Goal: Task Accomplishment & Management: Manage account settings

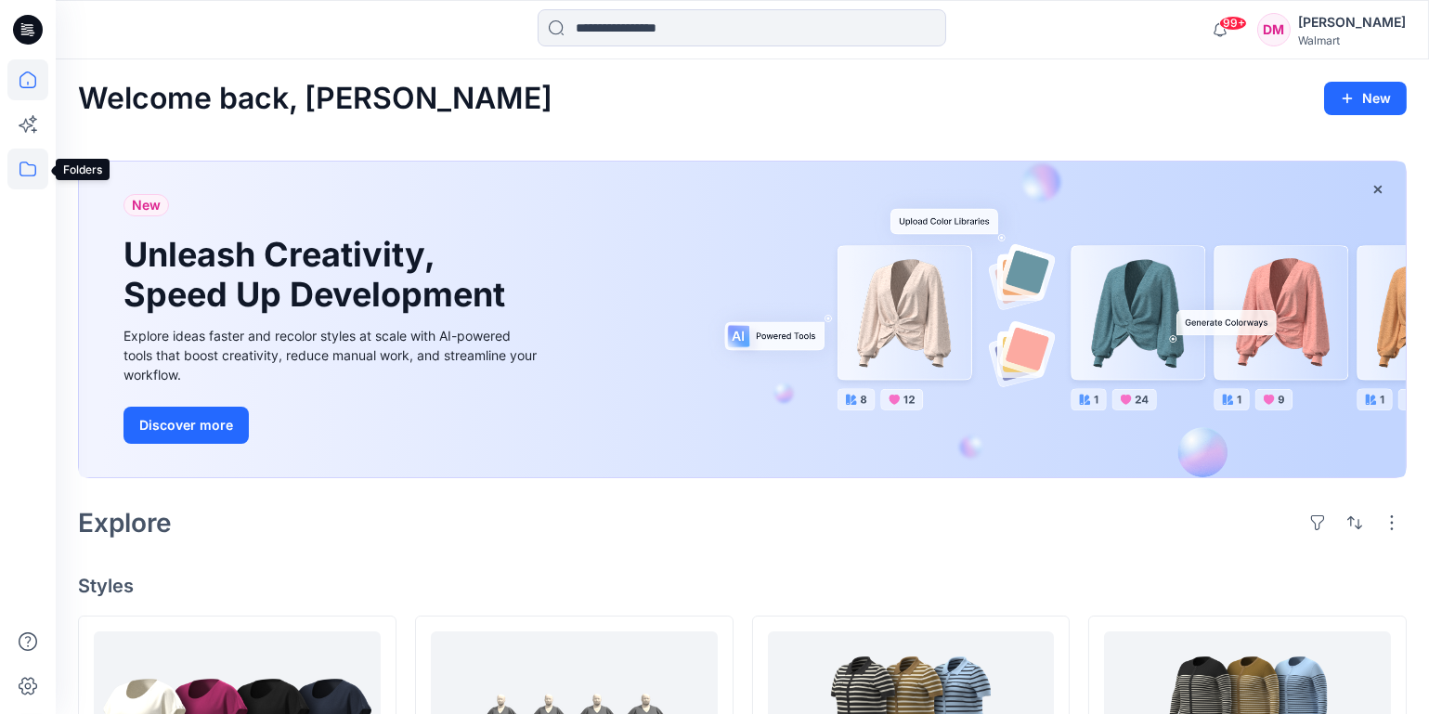
click at [21, 162] on icon at bounding box center [27, 169] width 17 height 15
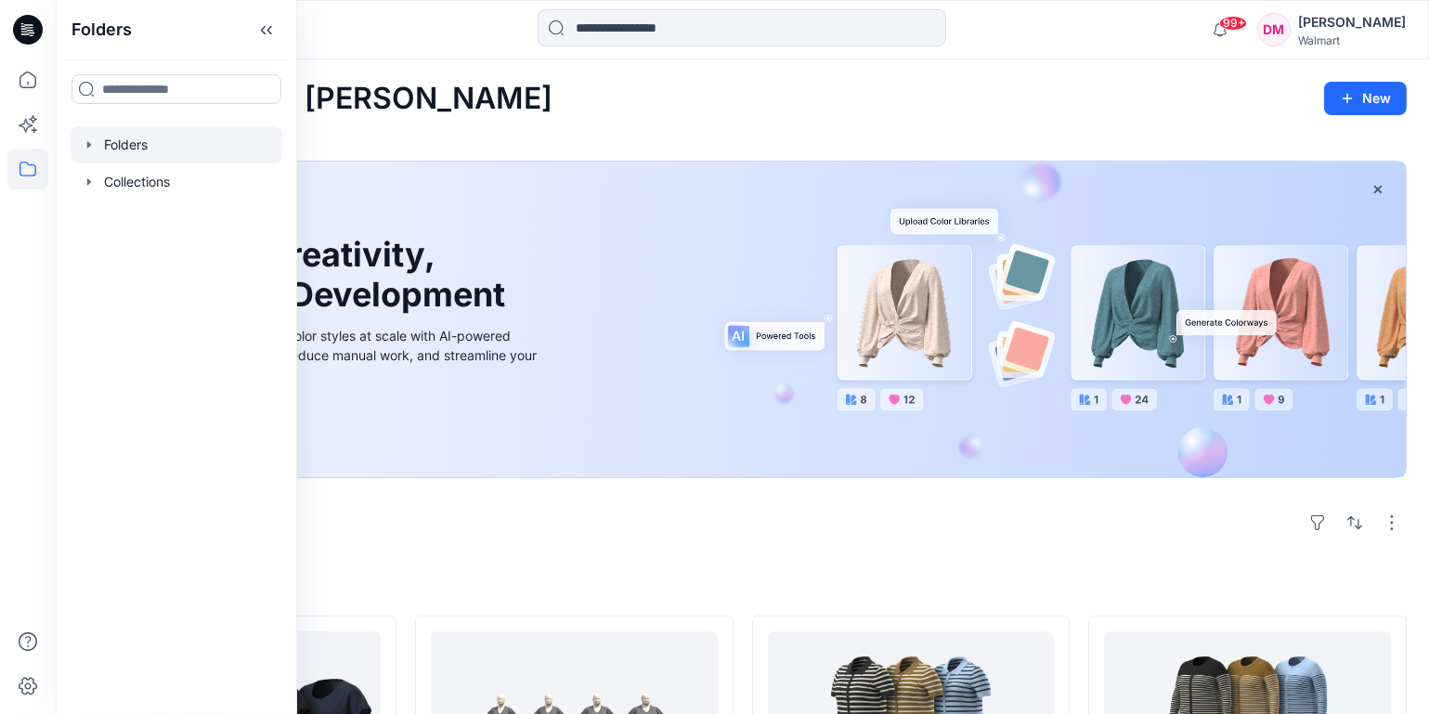
click at [93, 148] on icon "button" at bounding box center [89, 144] width 15 height 15
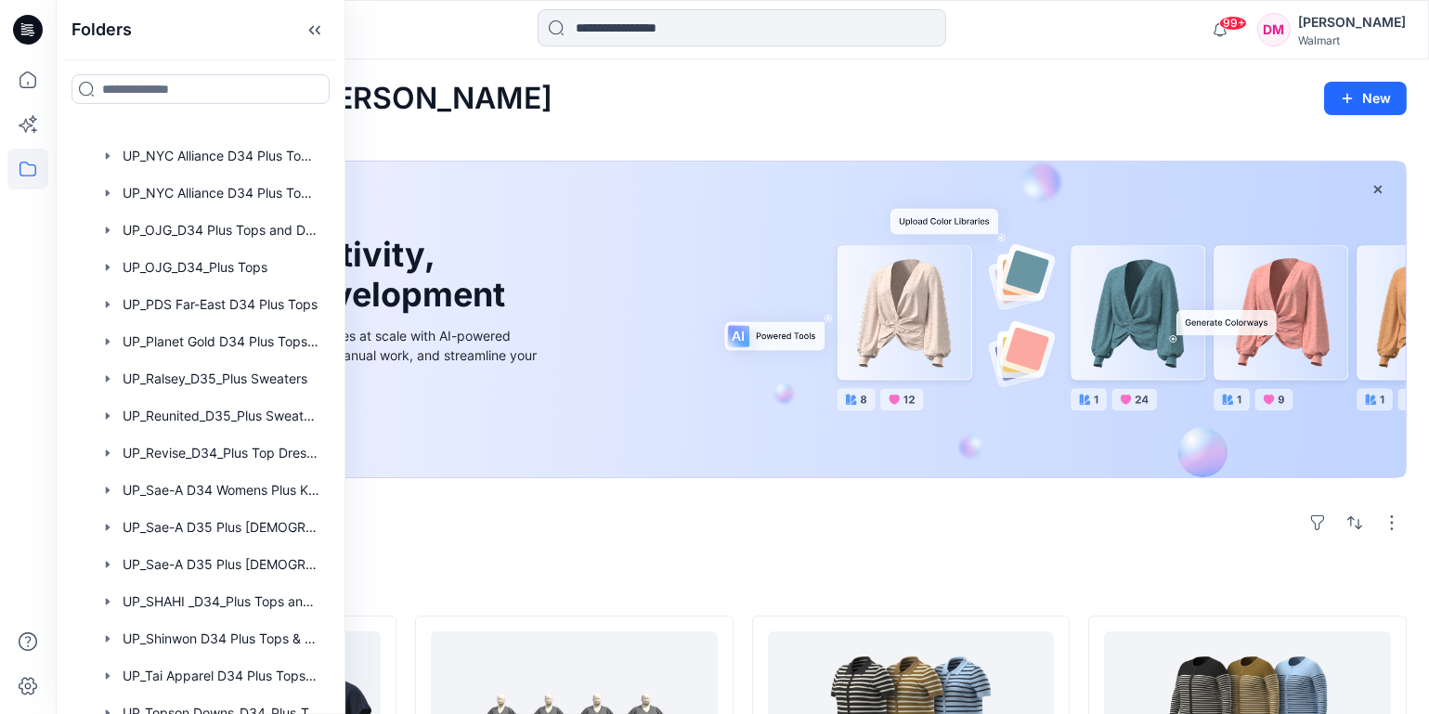
scroll to position [984, 0]
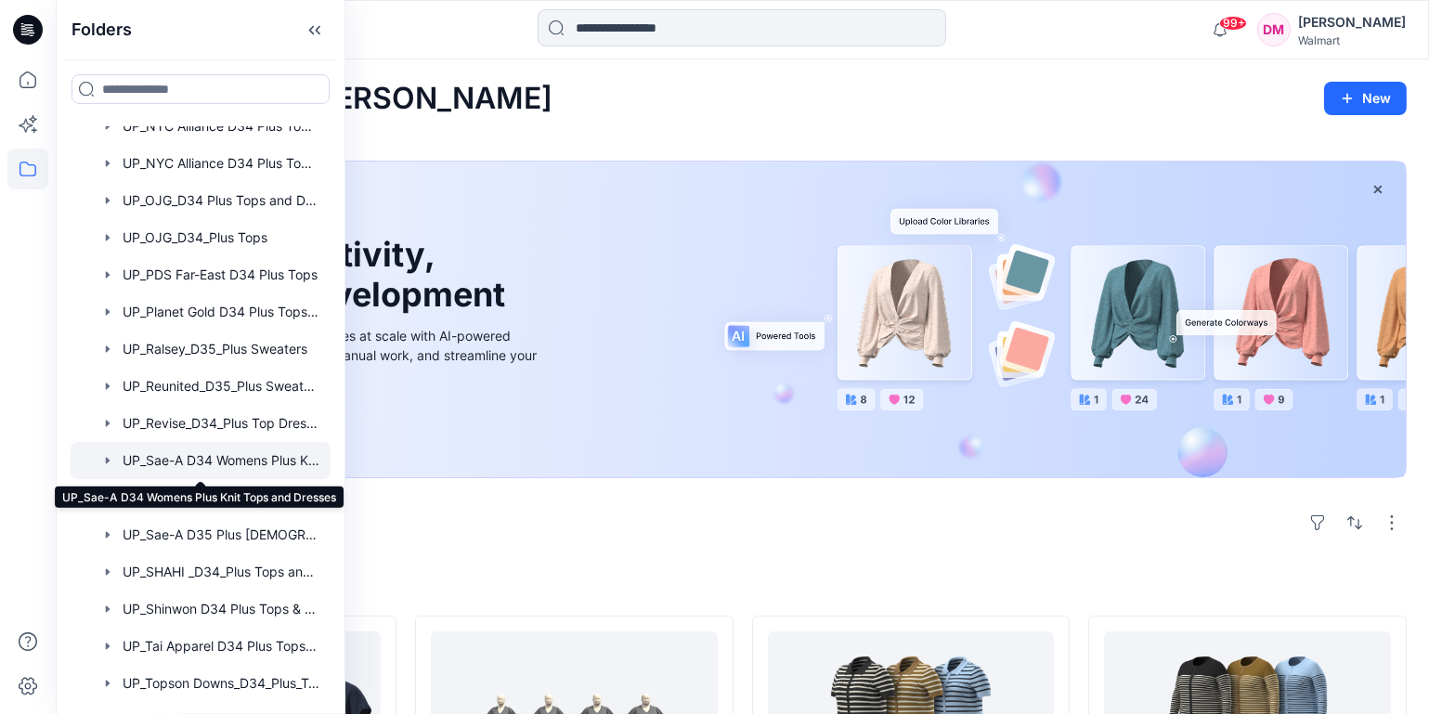
click at [162, 456] on div at bounding box center [201, 460] width 260 height 37
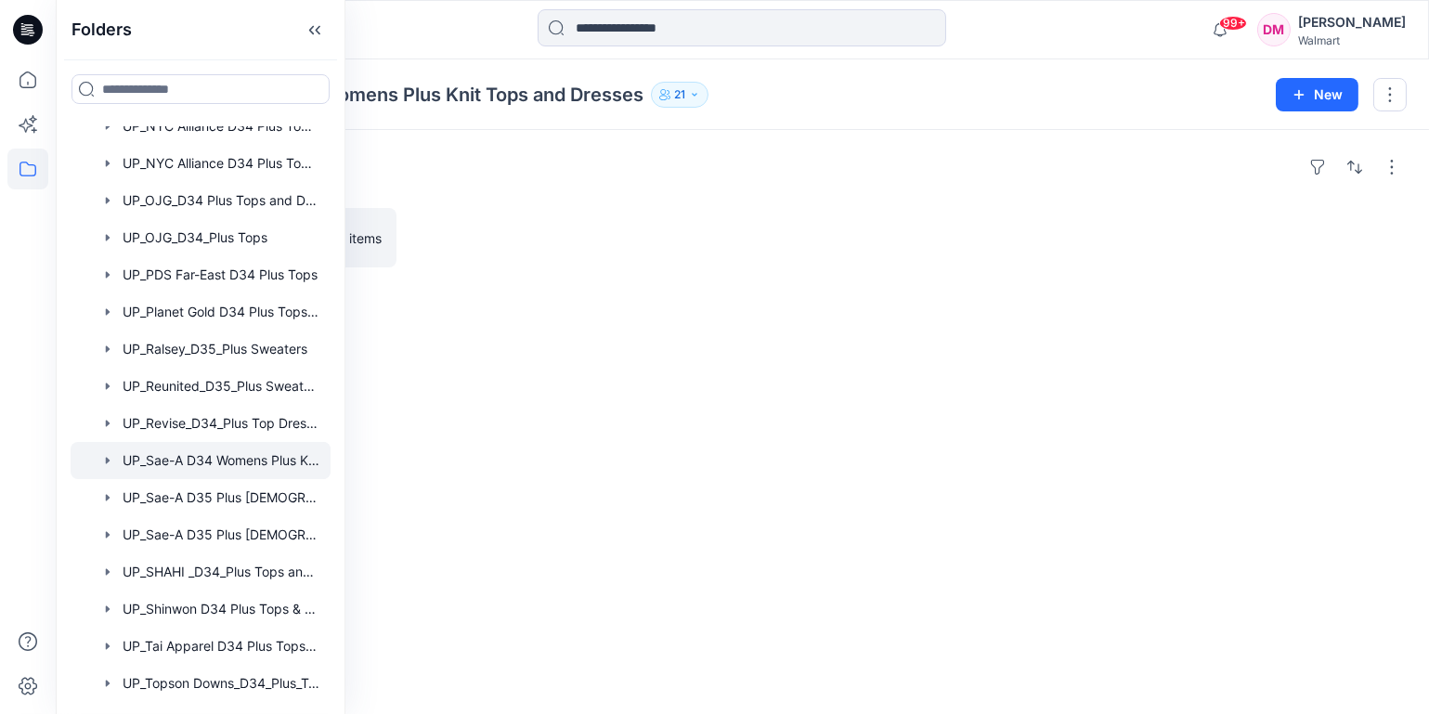
click at [811, 369] on div "Folders UP_Sae-A D34 Womens Plus Top and Dresses Board 0 items" at bounding box center [742, 422] width 1373 height 584
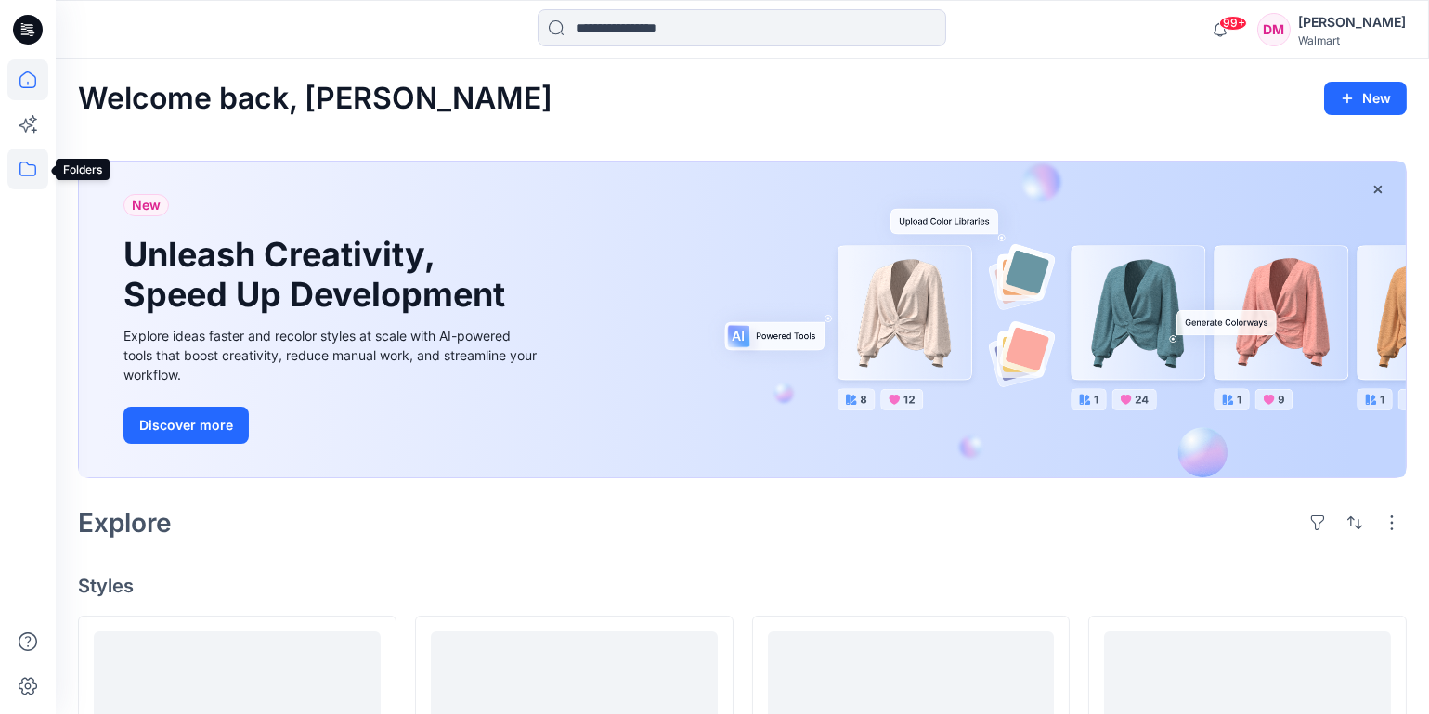
click at [20, 157] on icon at bounding box center [27, 169] width 41 height 41
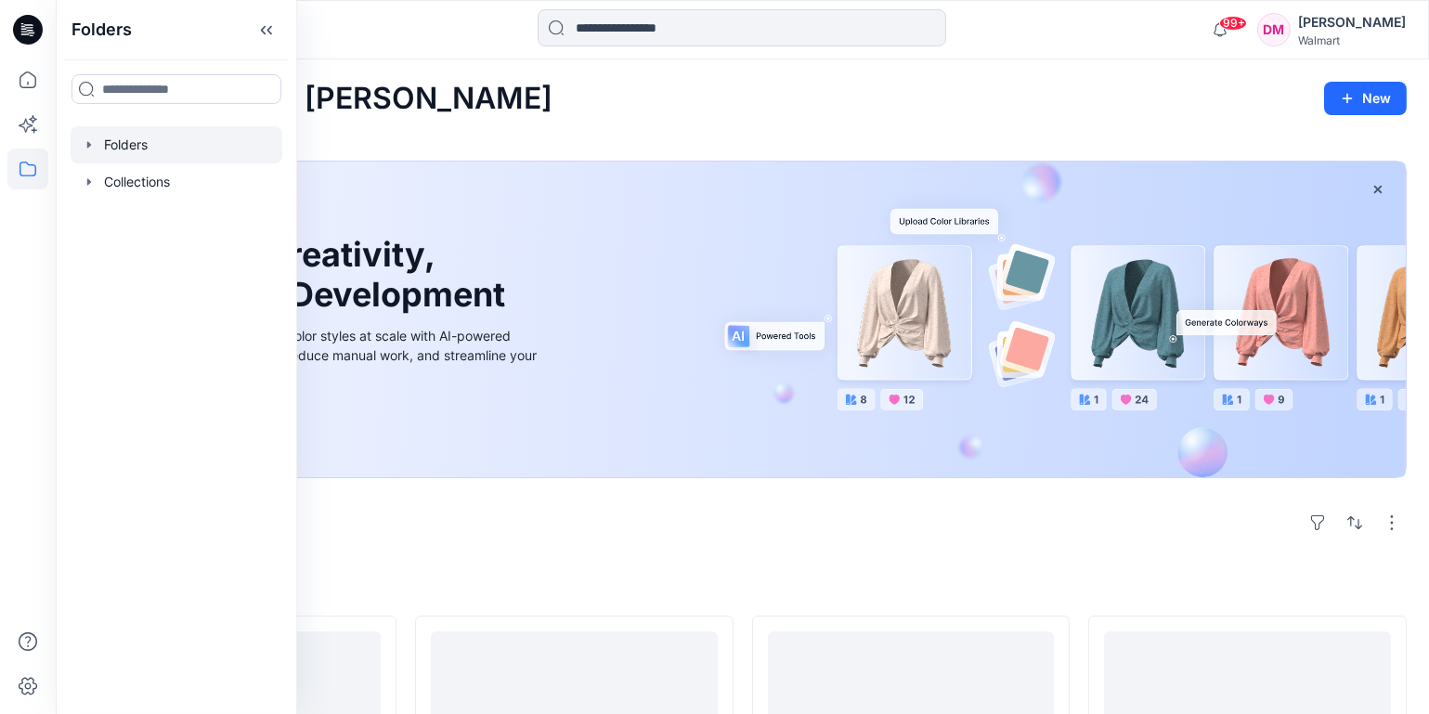
click at [90, 142] on icon "button" at bounding box center [89, 144] width 15 height 15
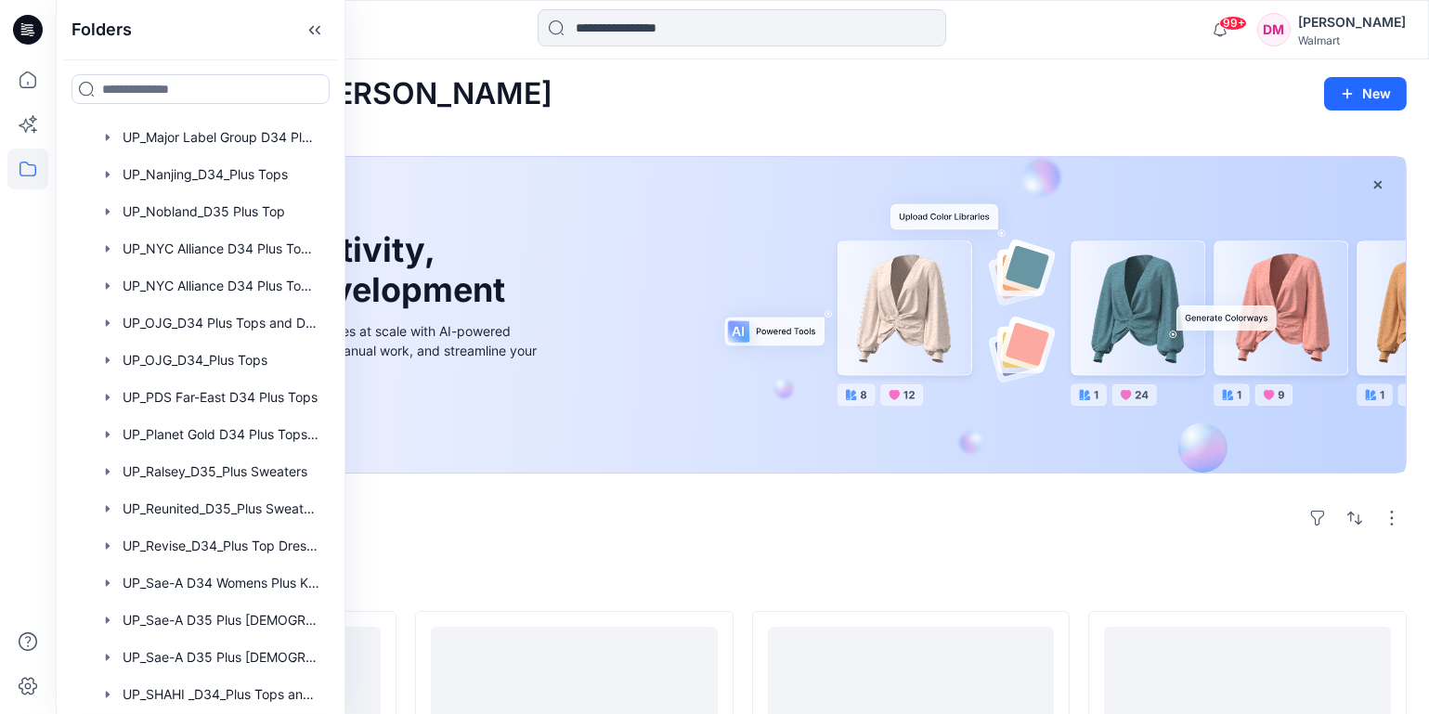
scroll to position [1084, 0]
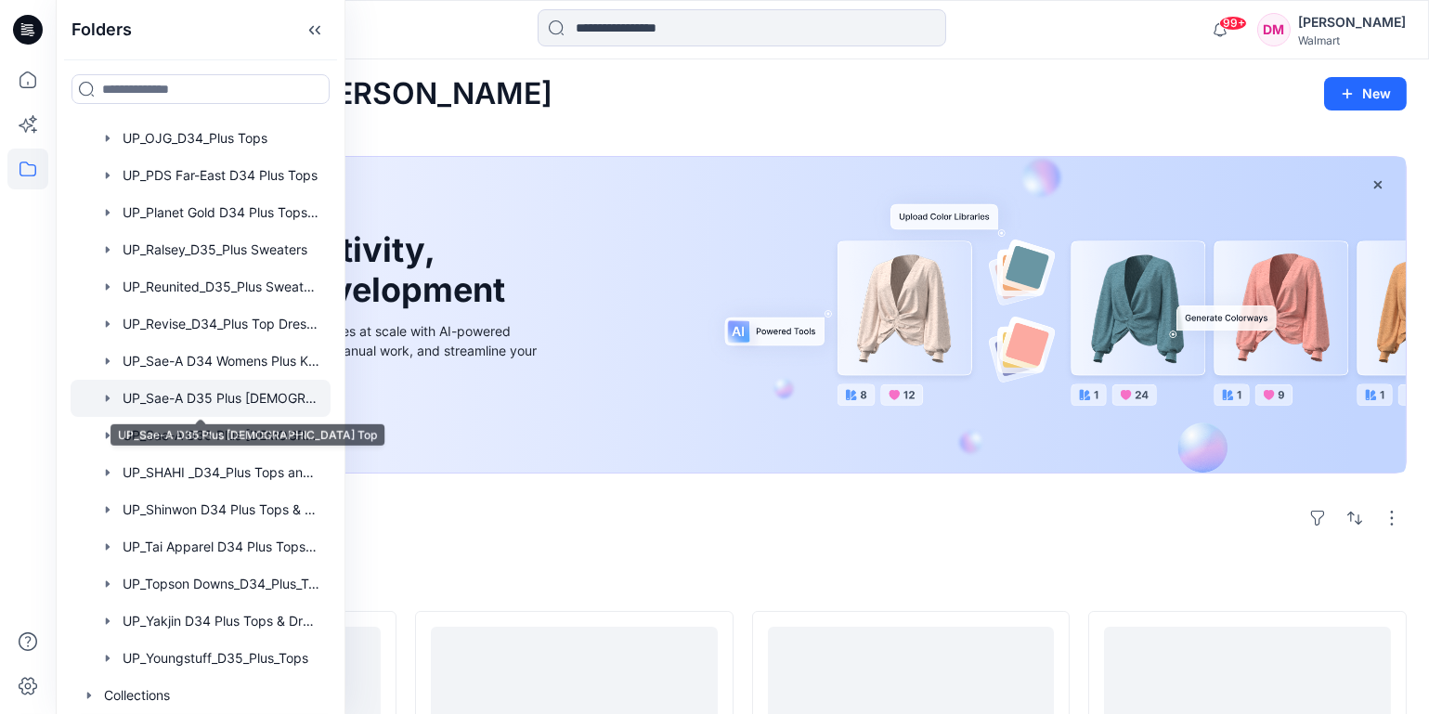
click at [181, 399] on div at bounding box center [201, 398] width 260 height 37
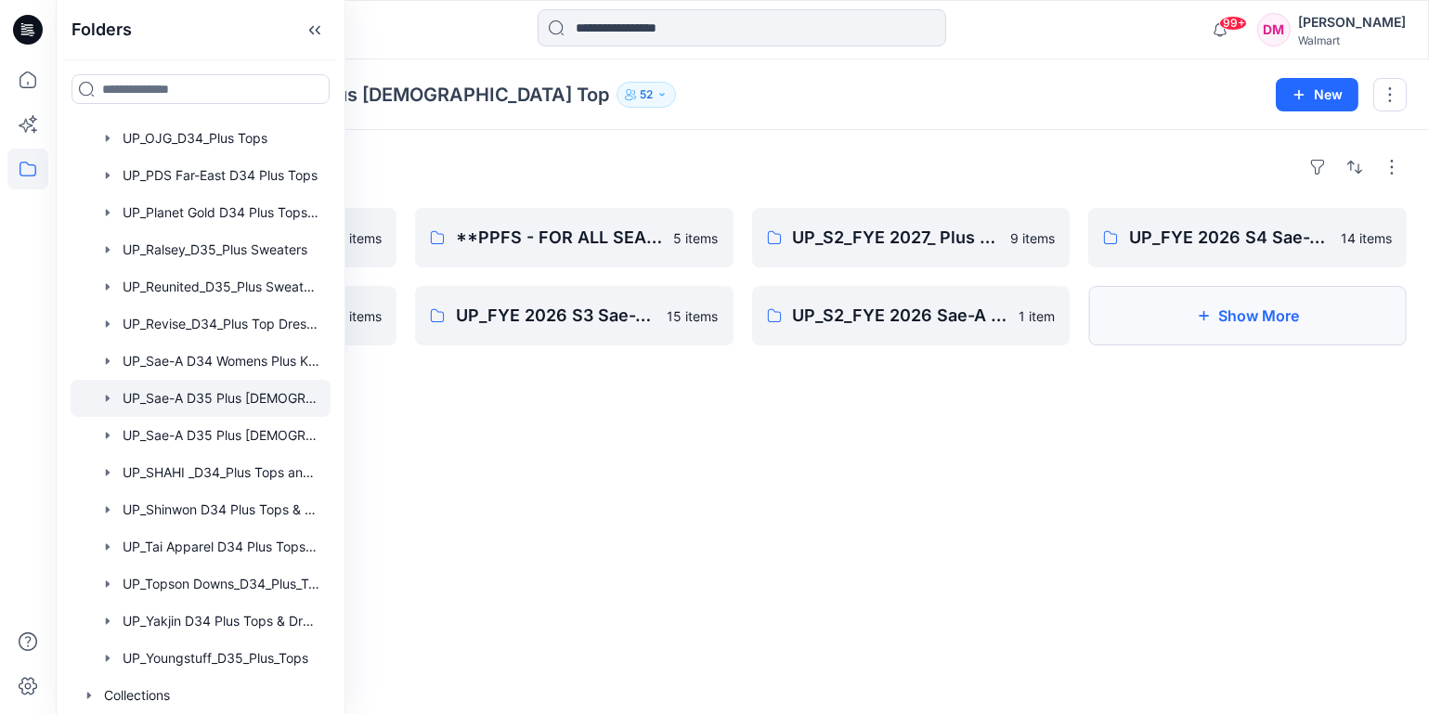
click at [1209, 312] on icon "button" at bounding box center [1203, 315] width 15 height 15
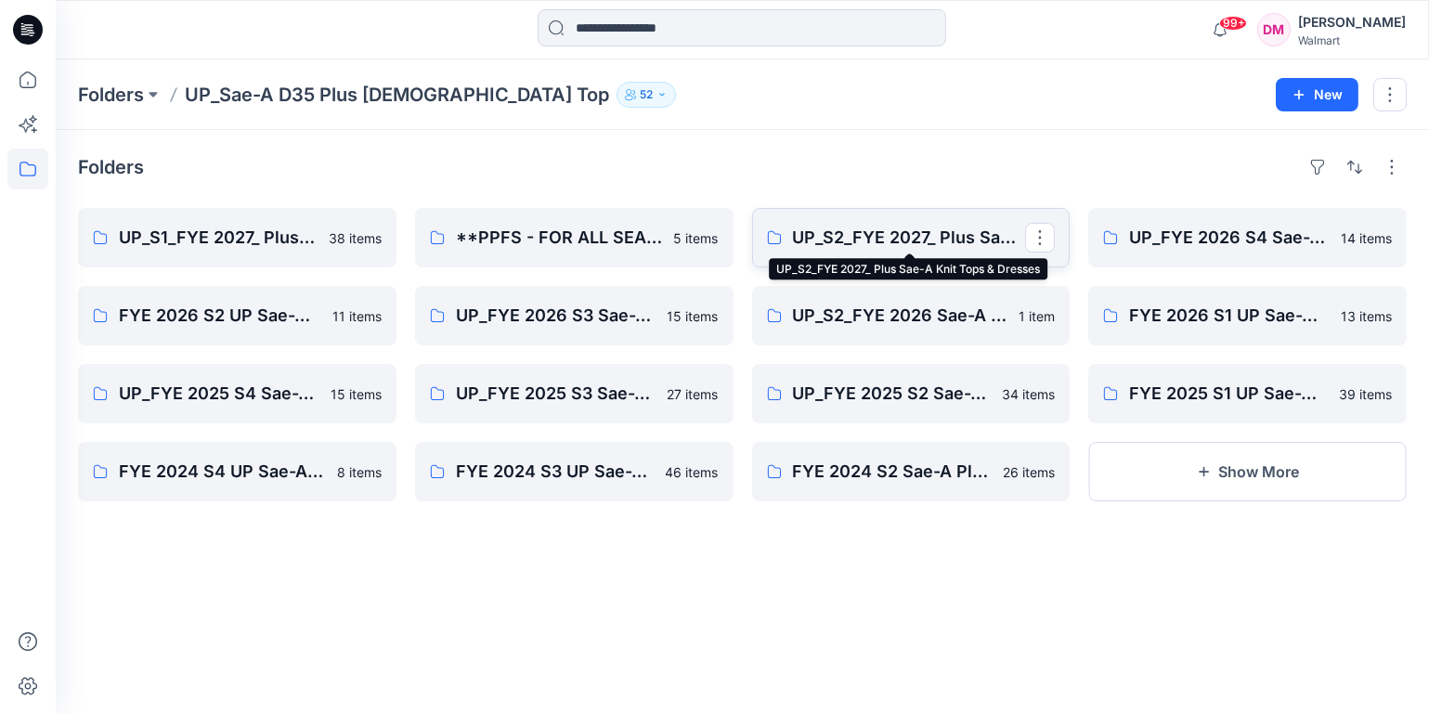
click at [868, 250] on p "UP_S2_FYE 2027_ Plus Sae-A Knit Tops & Dresses" at bounding box center [909, 238] width 233 height 26
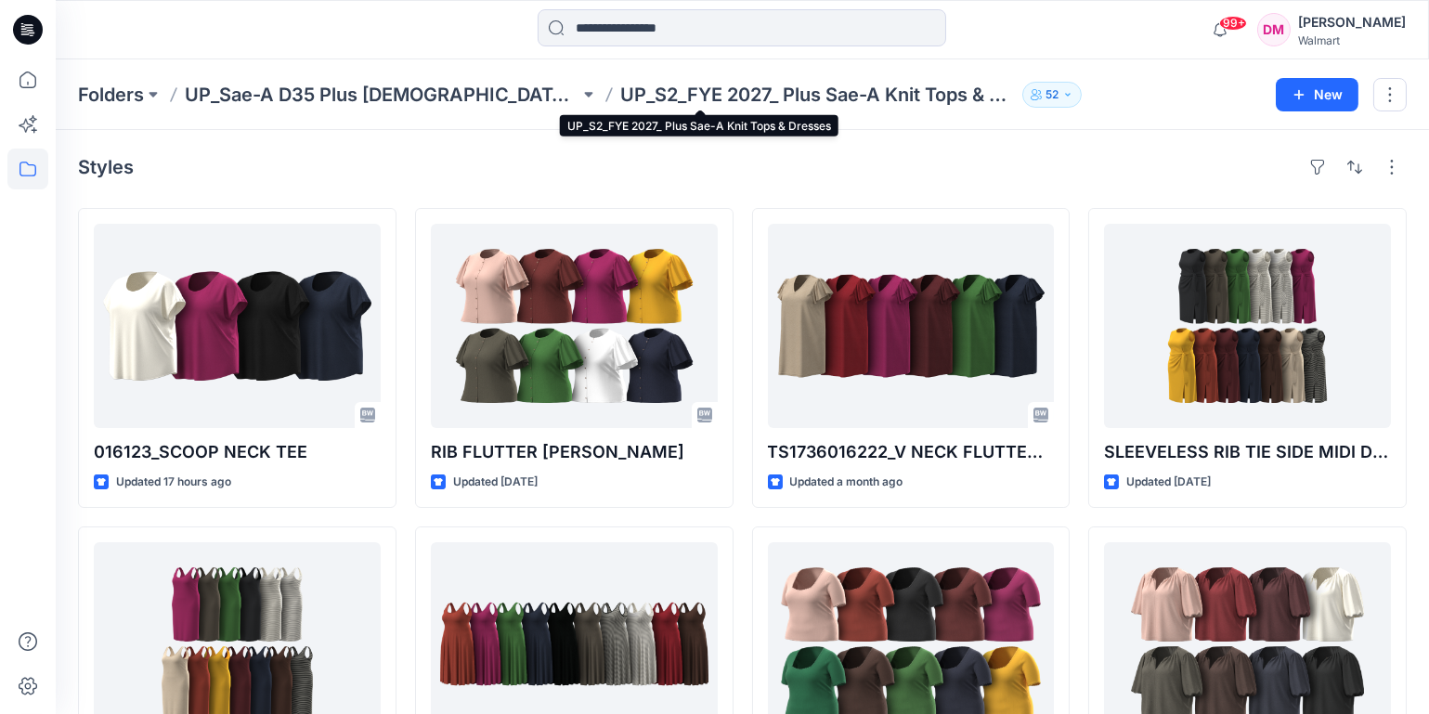
click at [881, 101] on p "UP_S2_FYE 2027_ Plus Sae-A Knit Tops & Dresses" at bounding box center [817, 95] width 395 height 26
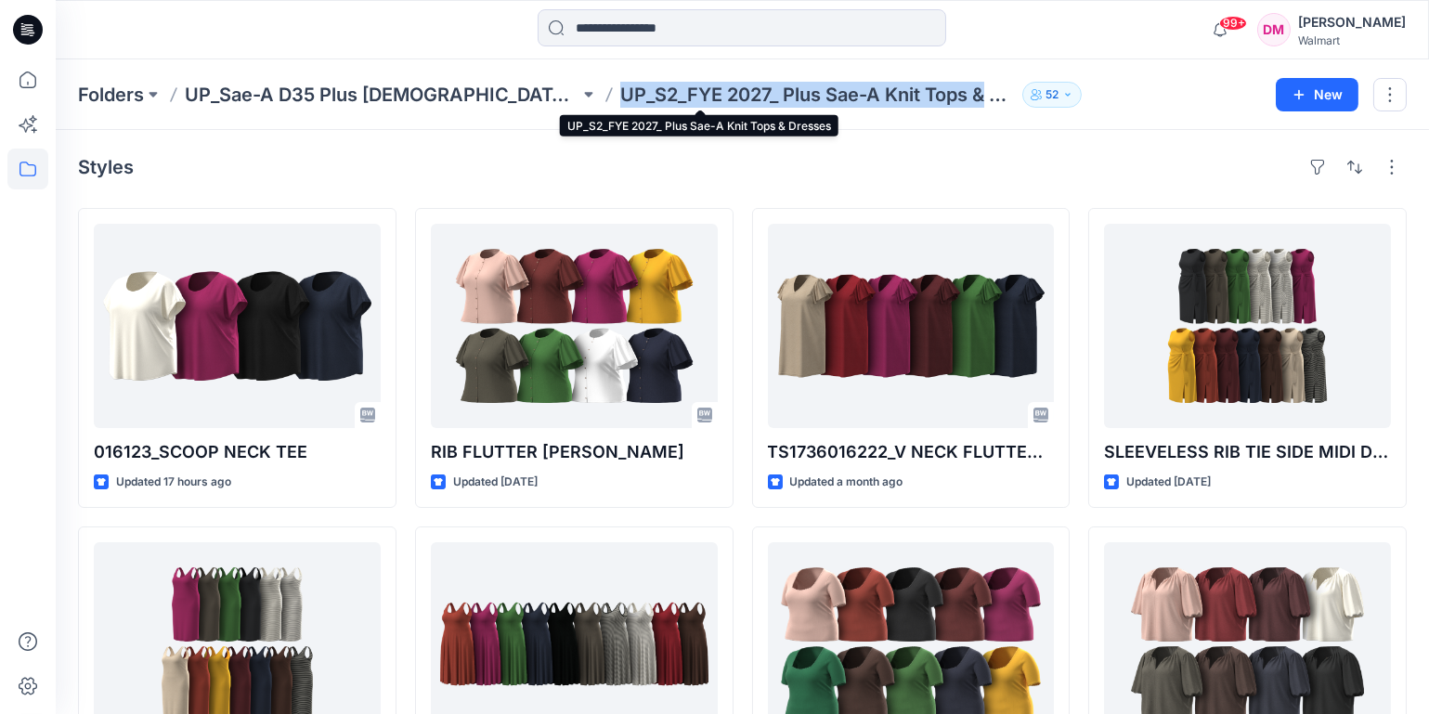
drag, startPoint x: 501, startPoint y: 92, endPoint x: 866, endPoint y: 105, distance: 365.2
click at [866, 105] on p "UP_S2_FYE 2027_ Plus Sae-A Knit Tops & Dresses" at bounding box center [817, 95] width 395 height 26
copy p "UP_S2_FYE 2027_ Plus Sae-A Knit Tops &"
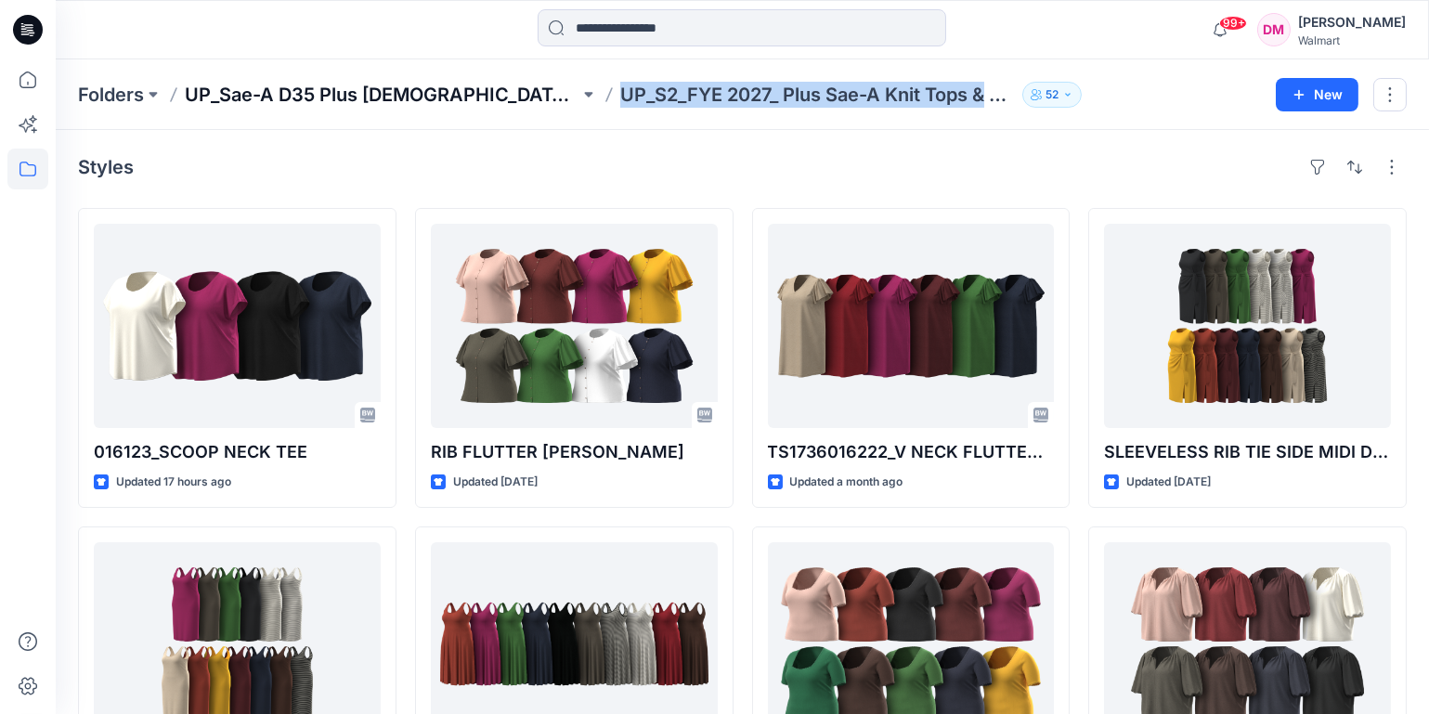
click at [325, 97] on p "UP_Sae-A D35 Plus [DEMOGRAPHIC_DATA] Top" at bounding box center [382, 95] width 395 height 26
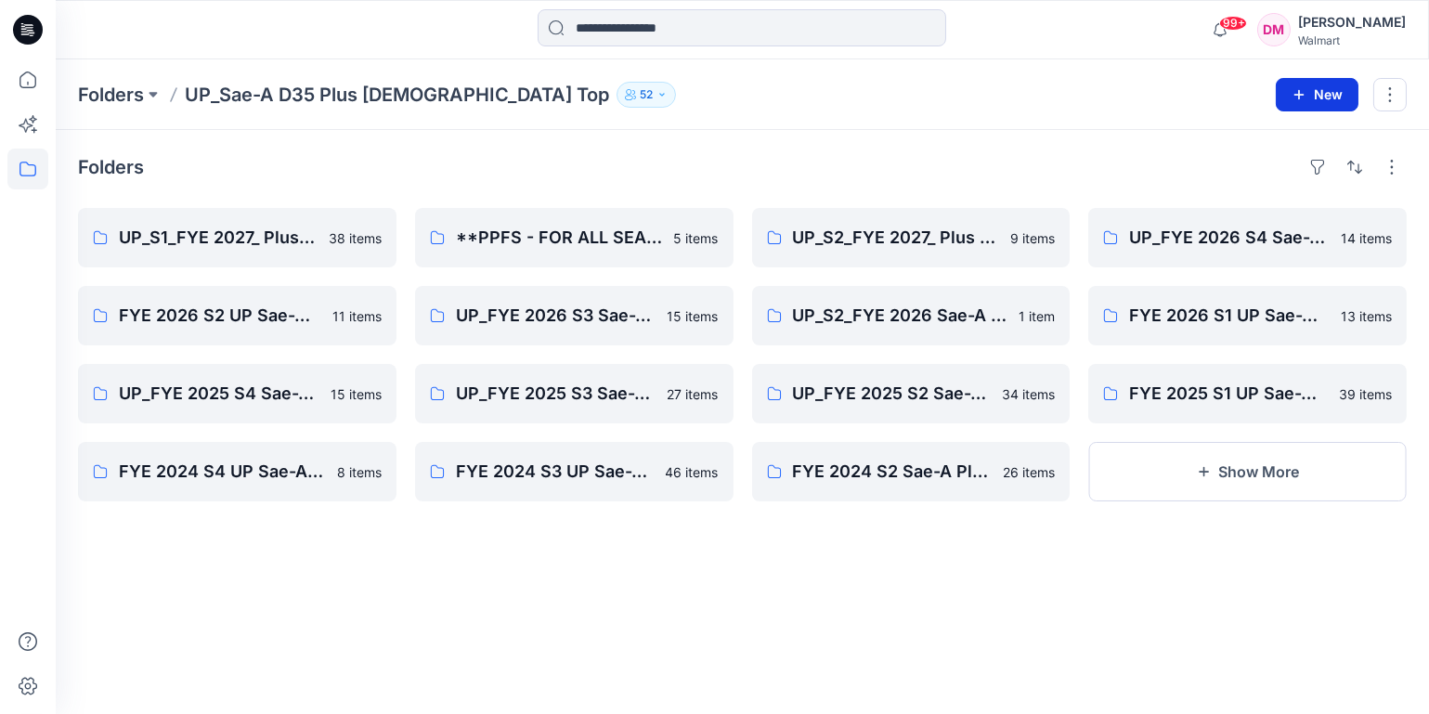
click at [1332, 99] on button "New" at bounding box center [1317, 94] width 83 height 33
click at [1273, 143] on p "New Style" at bounding box center [1260, 141] width 62 height 22
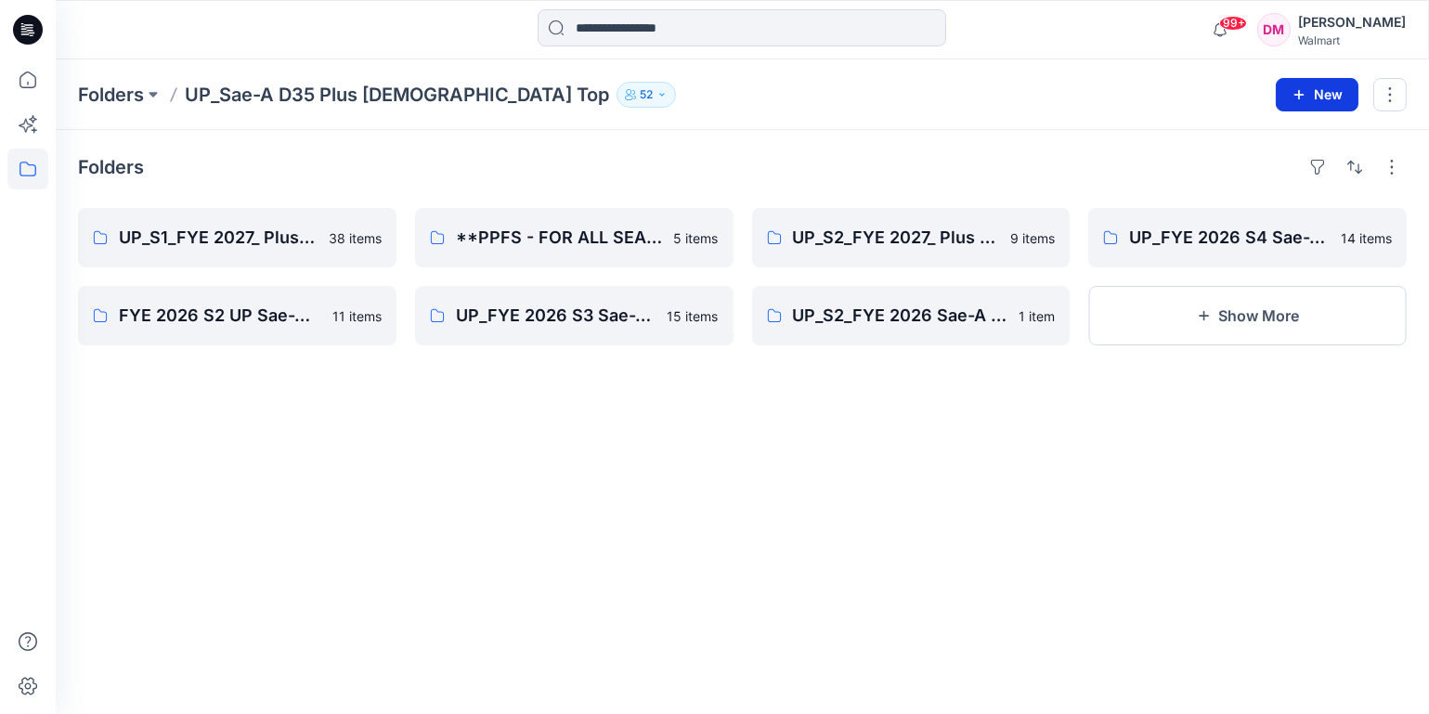
click at [1334, 91] on button "New" at bounding box center [1317, 94] width 83 height 33
click at [1278, 178] on p "New Folder" at bounding box center [1263, 176] width 69 height 19
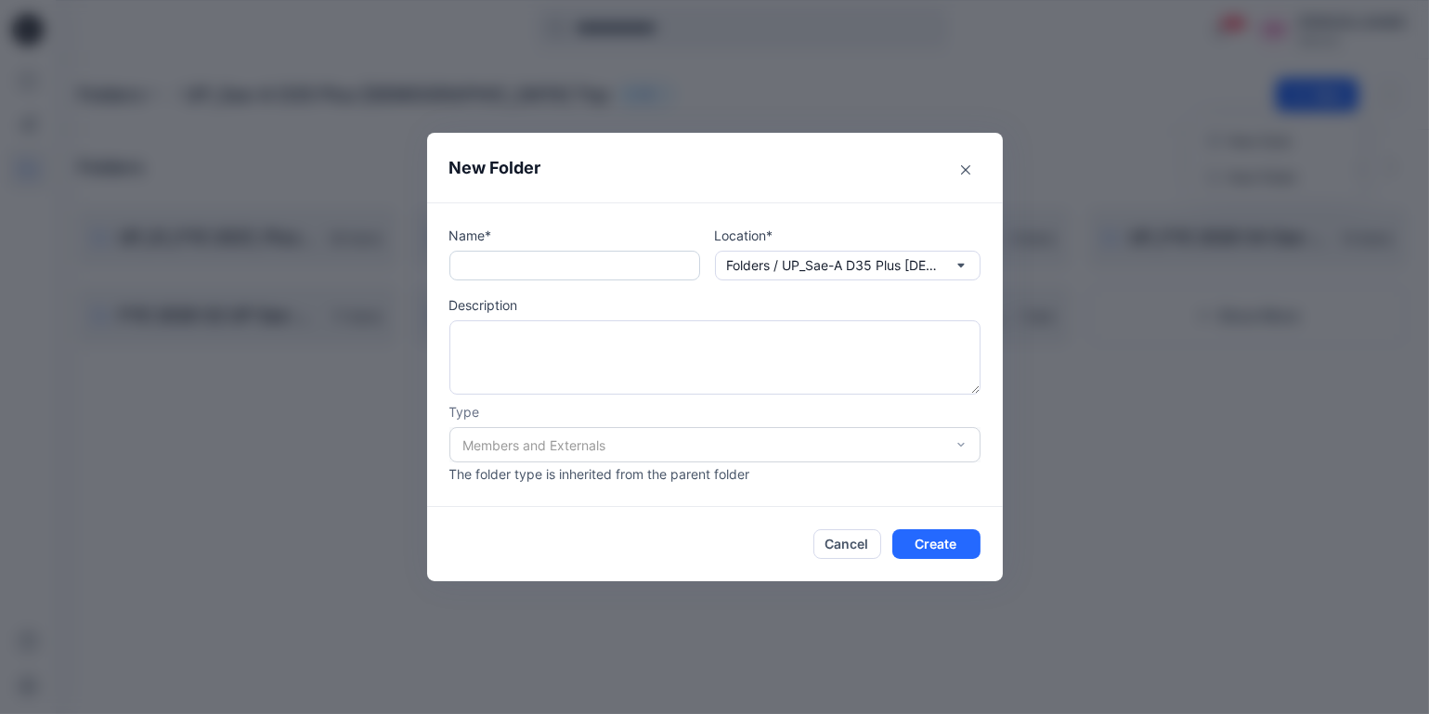
click at [480, 266] on input "text" at bounding box center [574, 266] width 251 height 30
paste input "**********"
drag, startPoint x: 462, startPoint y: 264, endPoint x: 737, endPoint y: 266, distance: 274.9
click at [737, 266] on div "**********" at bounding box center [714, 253] width 531 height 55
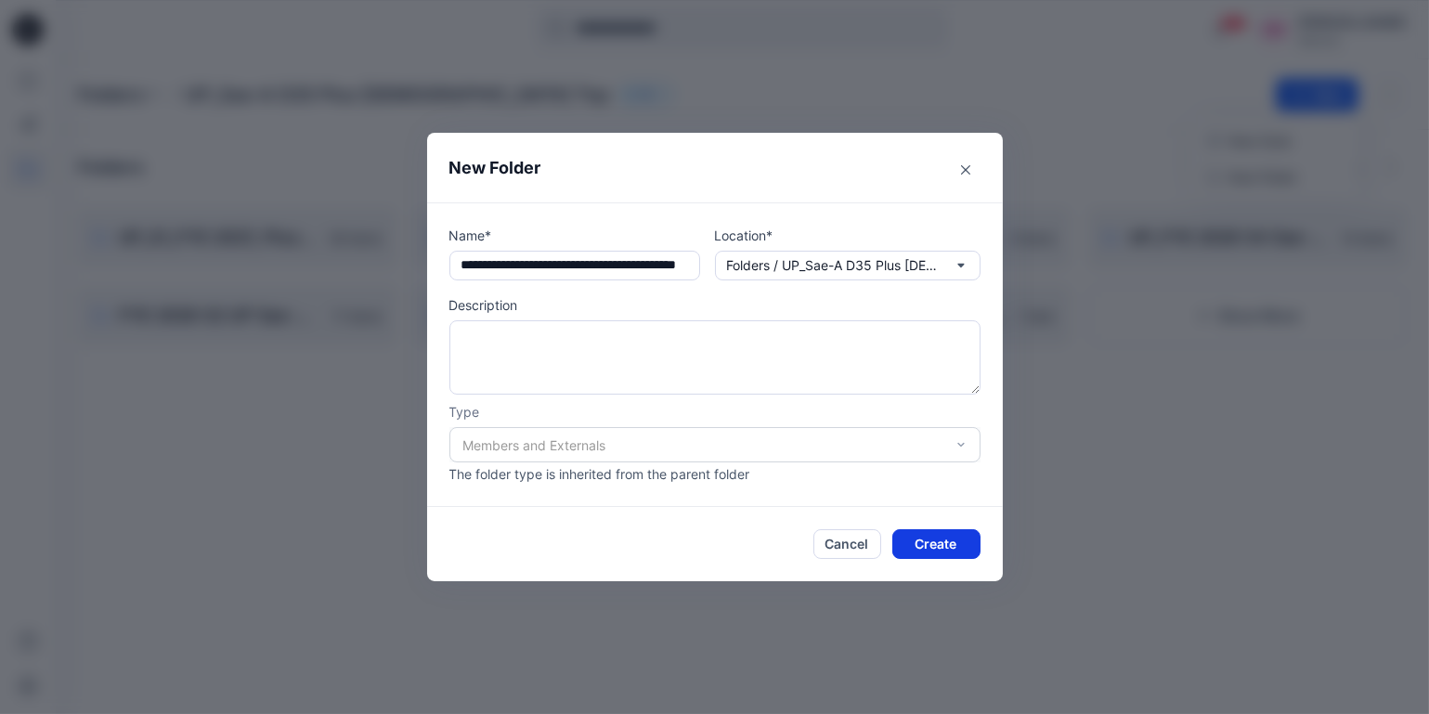
type input "**********"
click at [946, 544] on button "Create" at bounding box center [936, 544] width 88 height 30
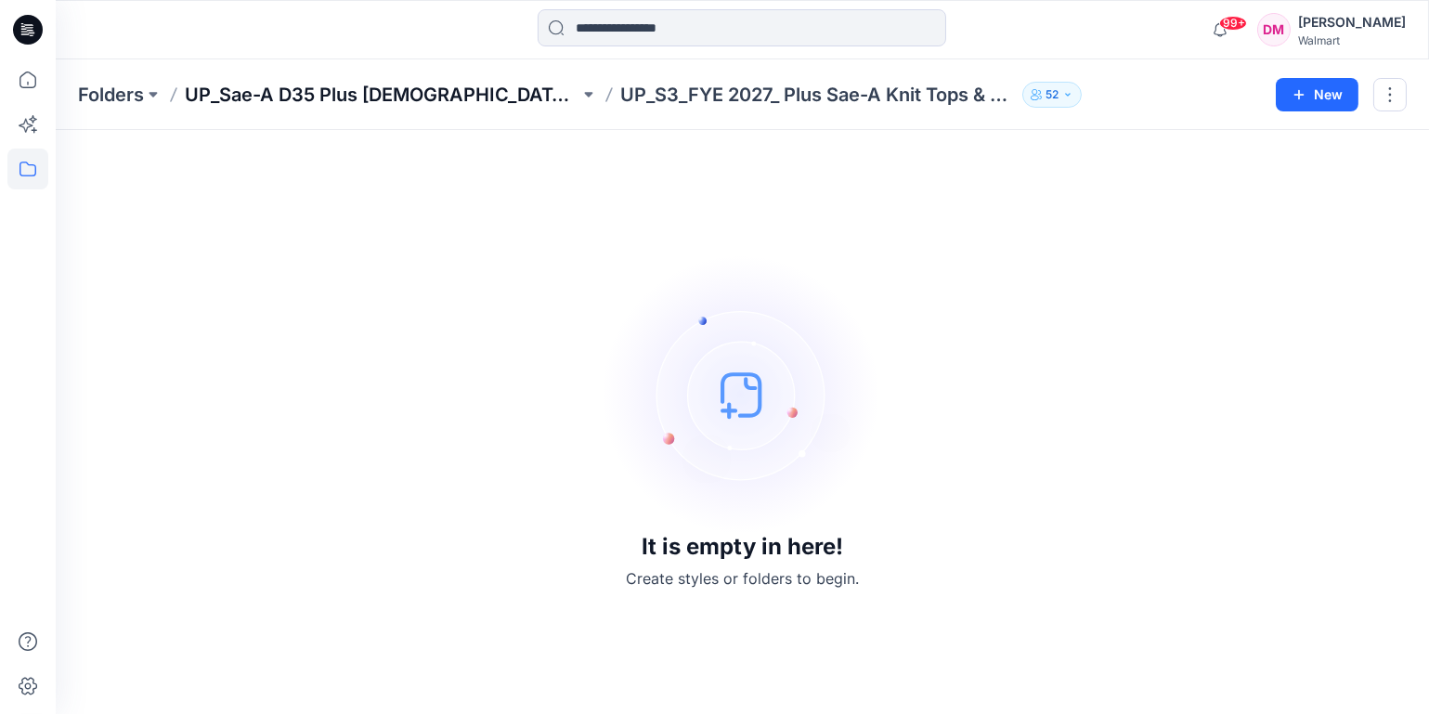
click at [348, 95] on p "UP_Sae-A D35 Plus [DEMOGRAPHIC_DATA] Top" at bounding box center [382, 95] width 395 height 26
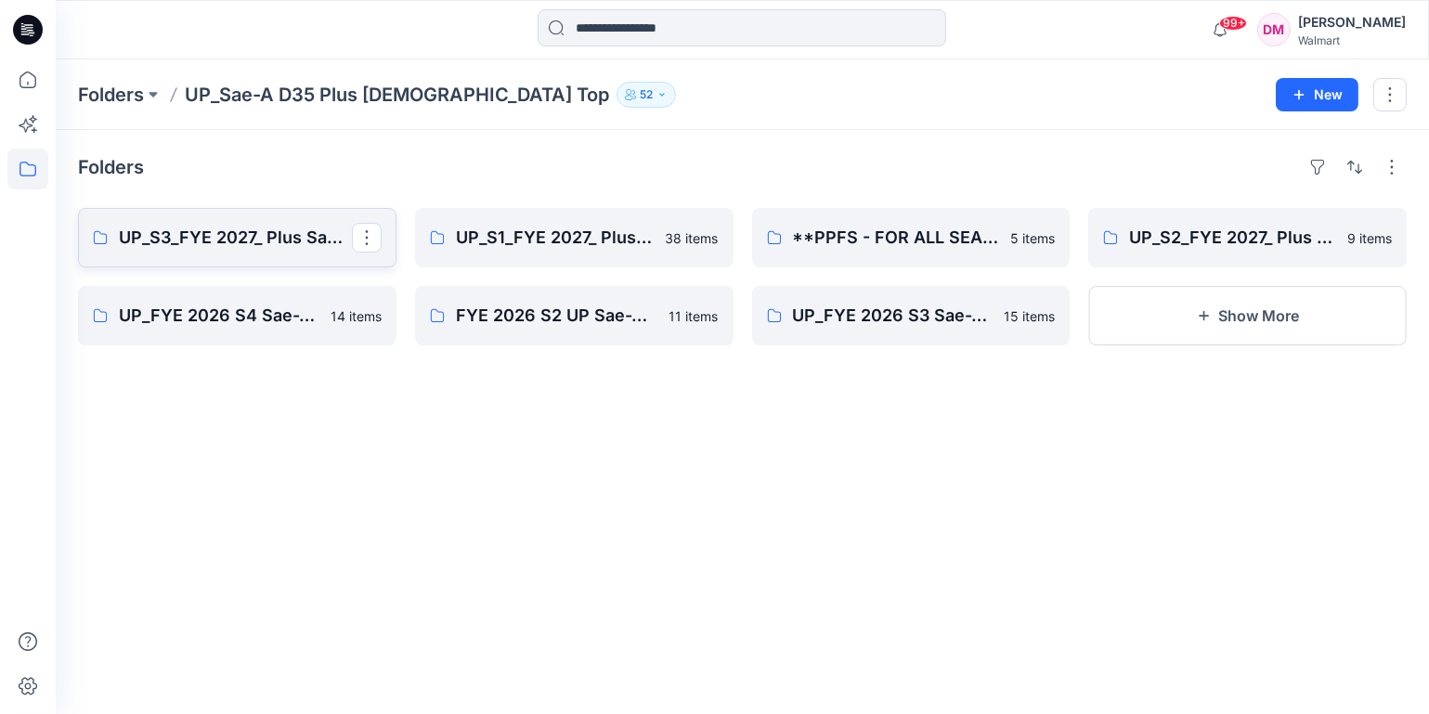
click at [250, 229] on p "UP_S3_FYE 2027_ Plus Sae-A Knit Tops & Dresses" at bounding box center [235, 238] width 233 height 26
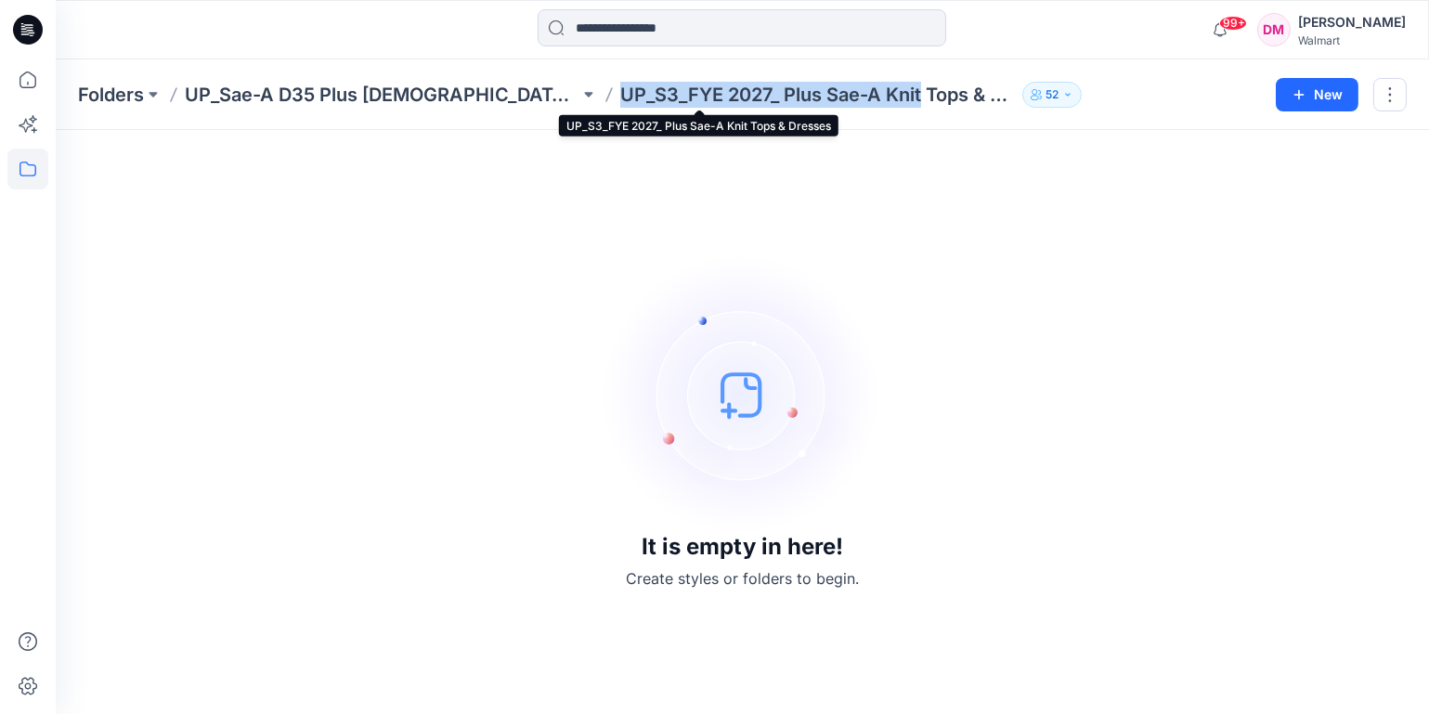
drag, startPoint x: 503, startPoint y: 91, endPoint x: 804, endPoint y: 98, distance: 300.9
click at [804, 98] on p "UP_S3_FYE 2027_ Plus Sae-A Knit Tops & Dresses" at bounding box center [817, 95] width 395 height 26
copy p "UP_S3_FYE 2027_ Plus Sae-A Knit"
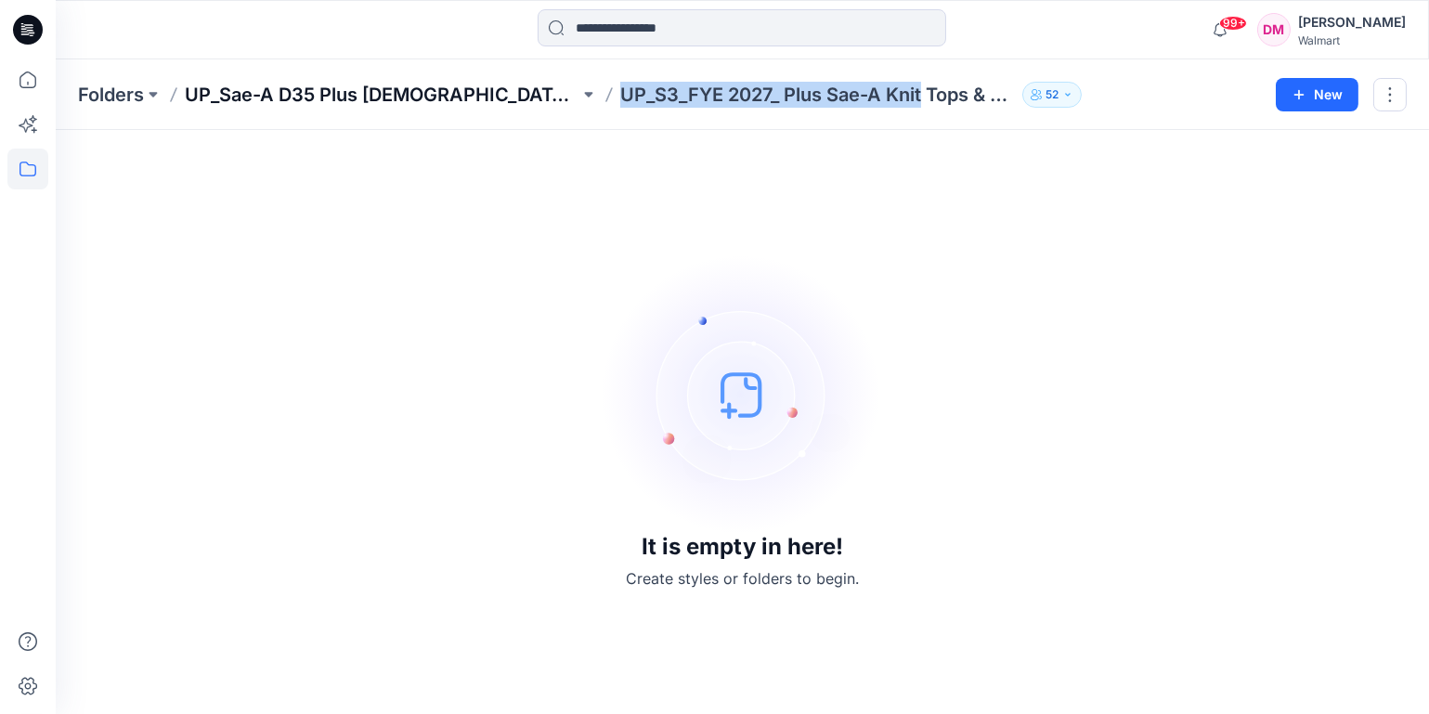
click at [330, 97] on p "UP_Sae-A D35 Plus [DEMOGRAPHIC_DATA] Top" at bounding box center [382, 95] width 395 height 26
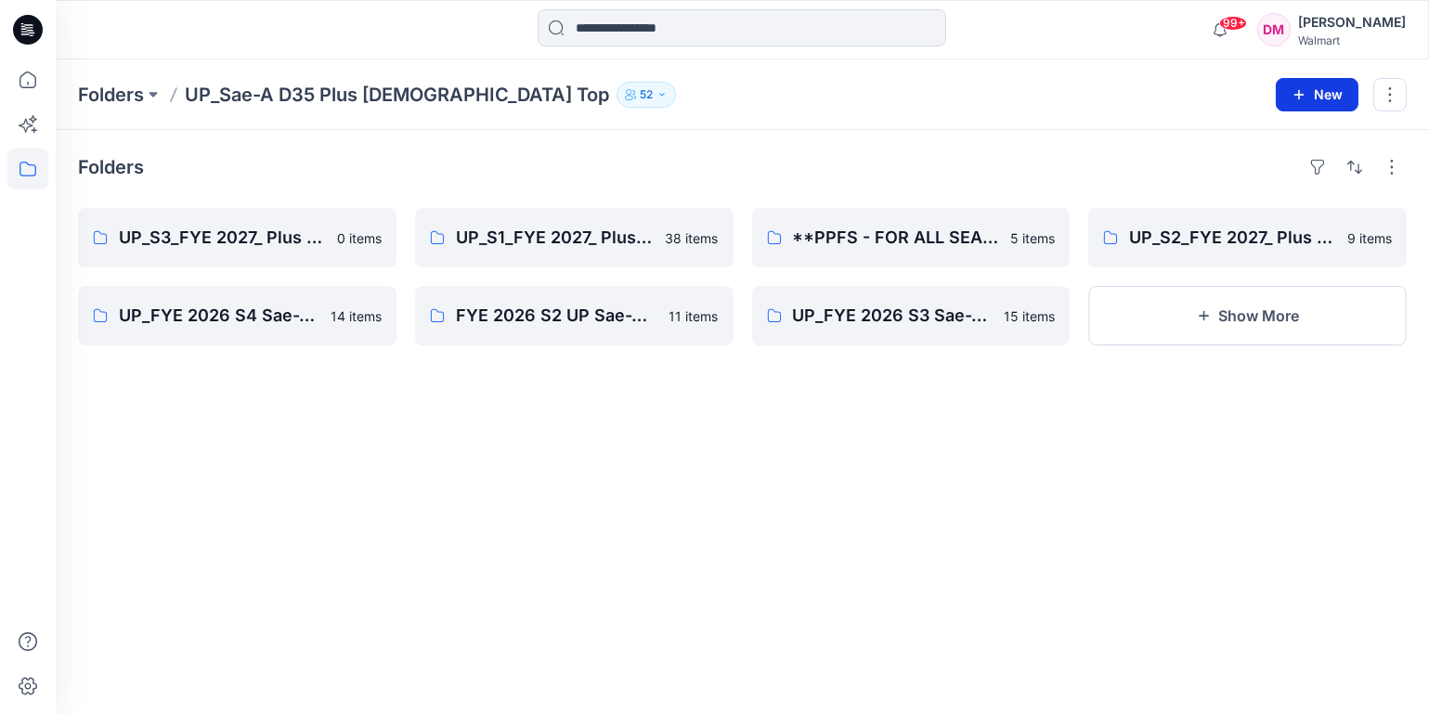
click at [1312, 87] on button "New" at bounding box center [1317, 94] width 83 height 33
click at [1262, 175] on p "New Folder" at bounding box center [1263, 176] width 69 height 19
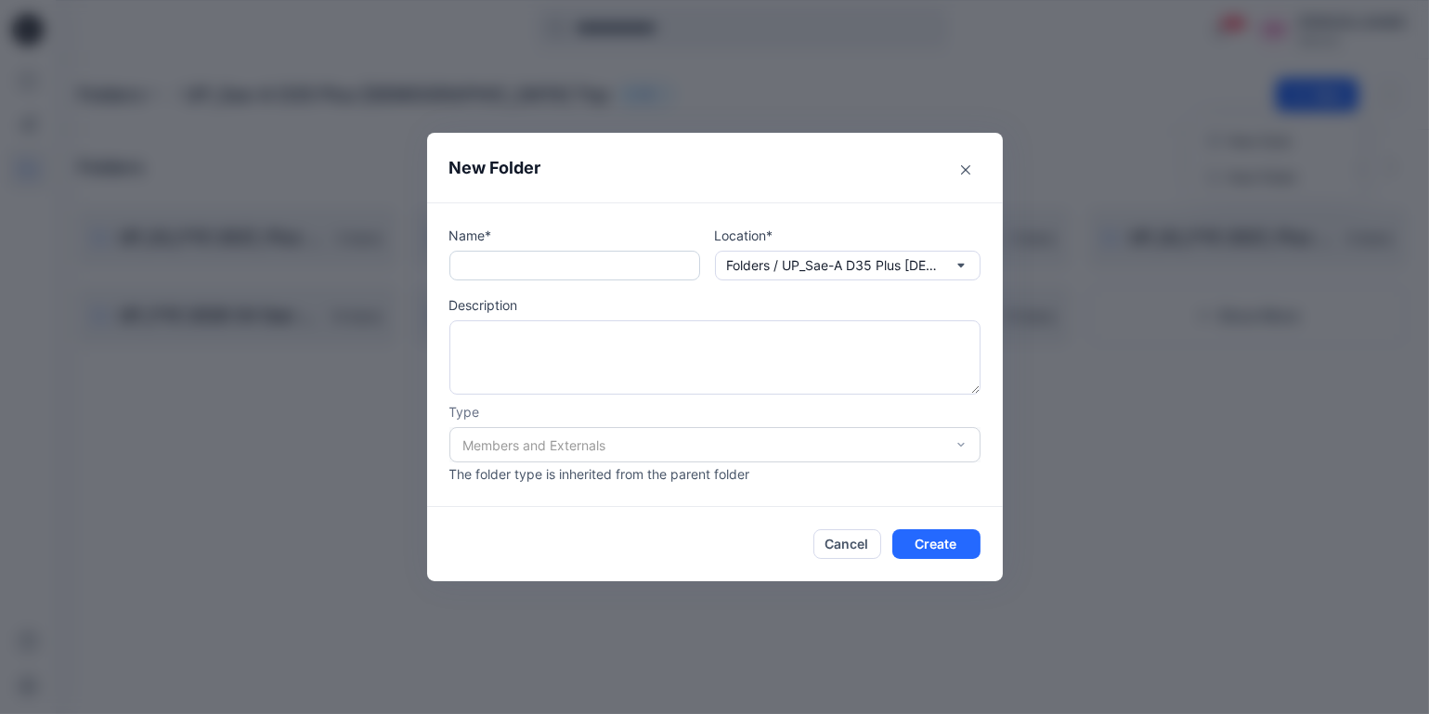
click at [565, 266] on input "text" at bounding box center [574, 266] width 251 height 30
paste input "**********"
type input "**********"
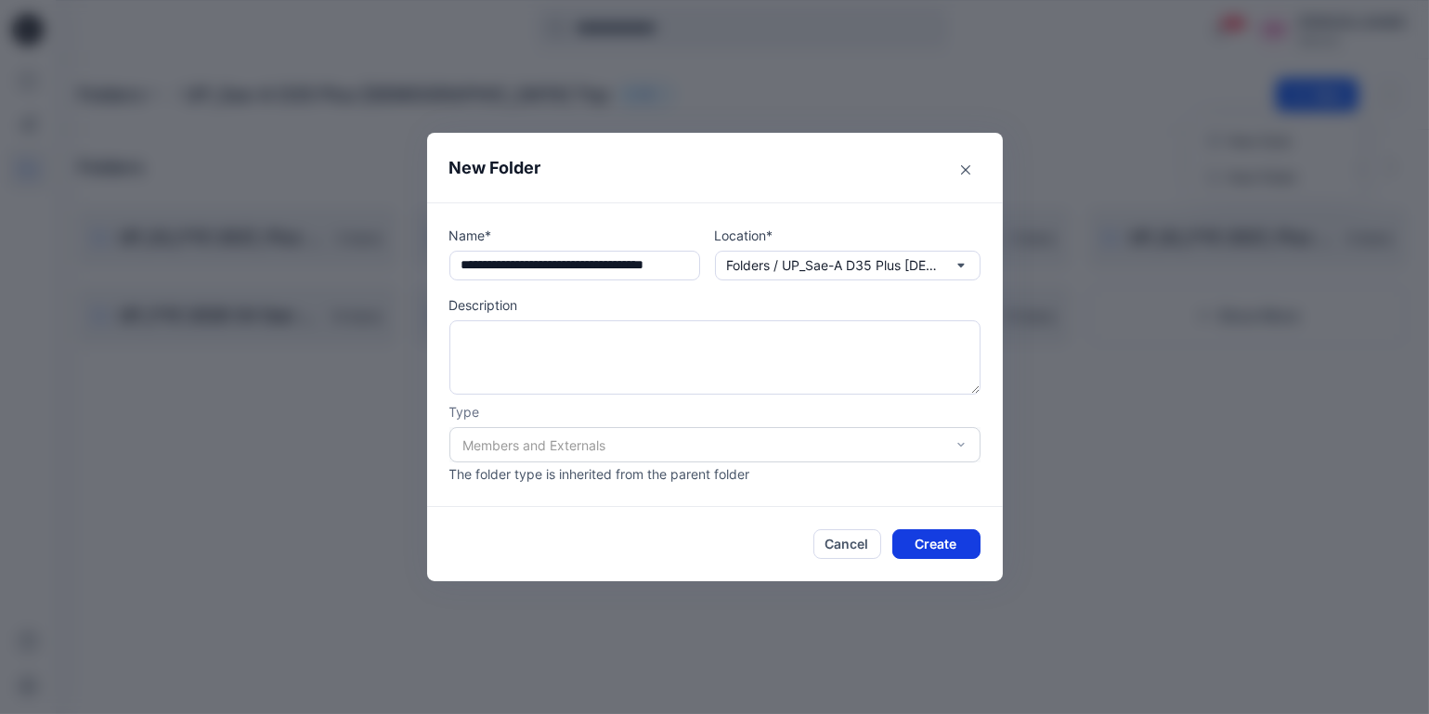
click at [928, 539] on button "Create" at bounding box center [936, 544] width 88 height 30
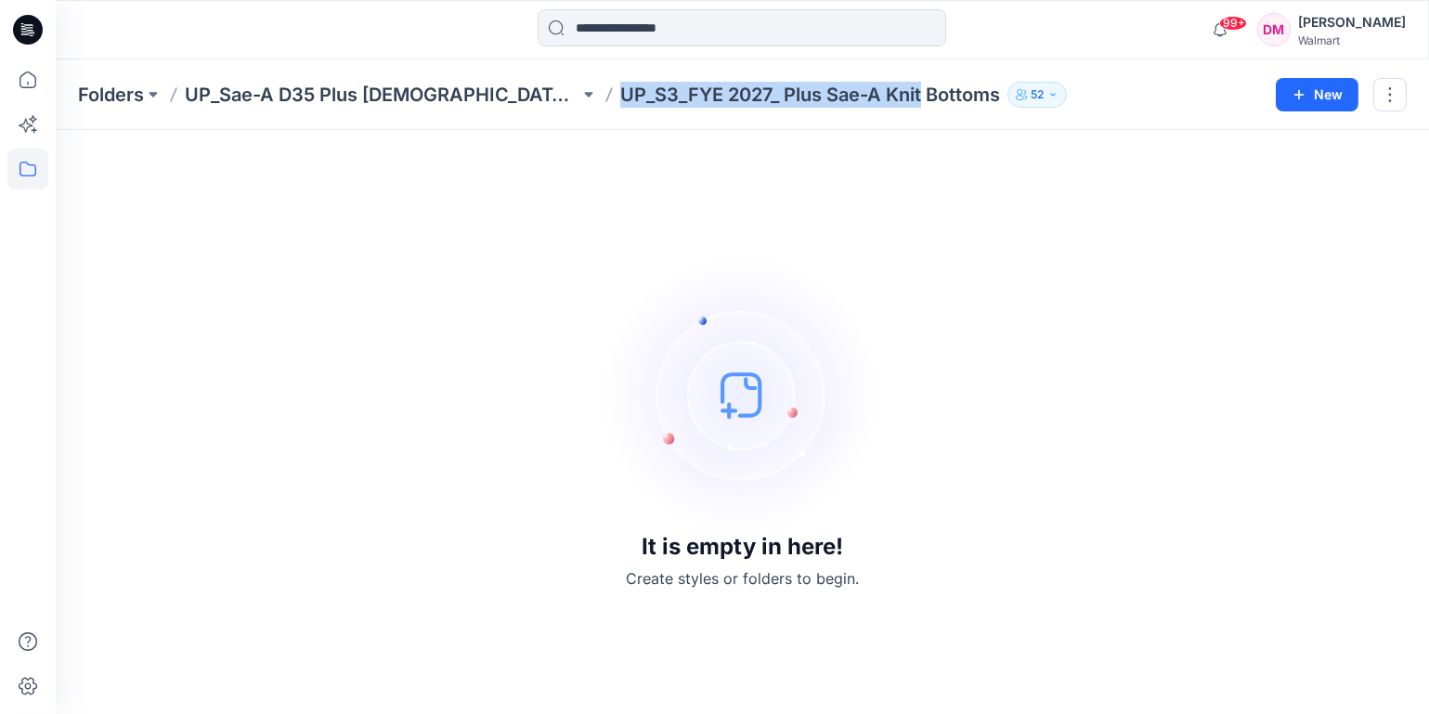
drag, startPoint x: 506, startPoint y: 92, endPoint x: 802, endPoint y: 98, distance: 296.3
click at [802, 98] on p "UP_S3_FYE 2027_ Plus Sae-A Knit Bottoms" at bounding box center [810, 95] width 380 height 26
click at [346, 90] on p "UP_Sae-A D35 Plus [DEMOGRAPHIC_DATA] Top" at bounding box center [382, 95] width 395 height 26
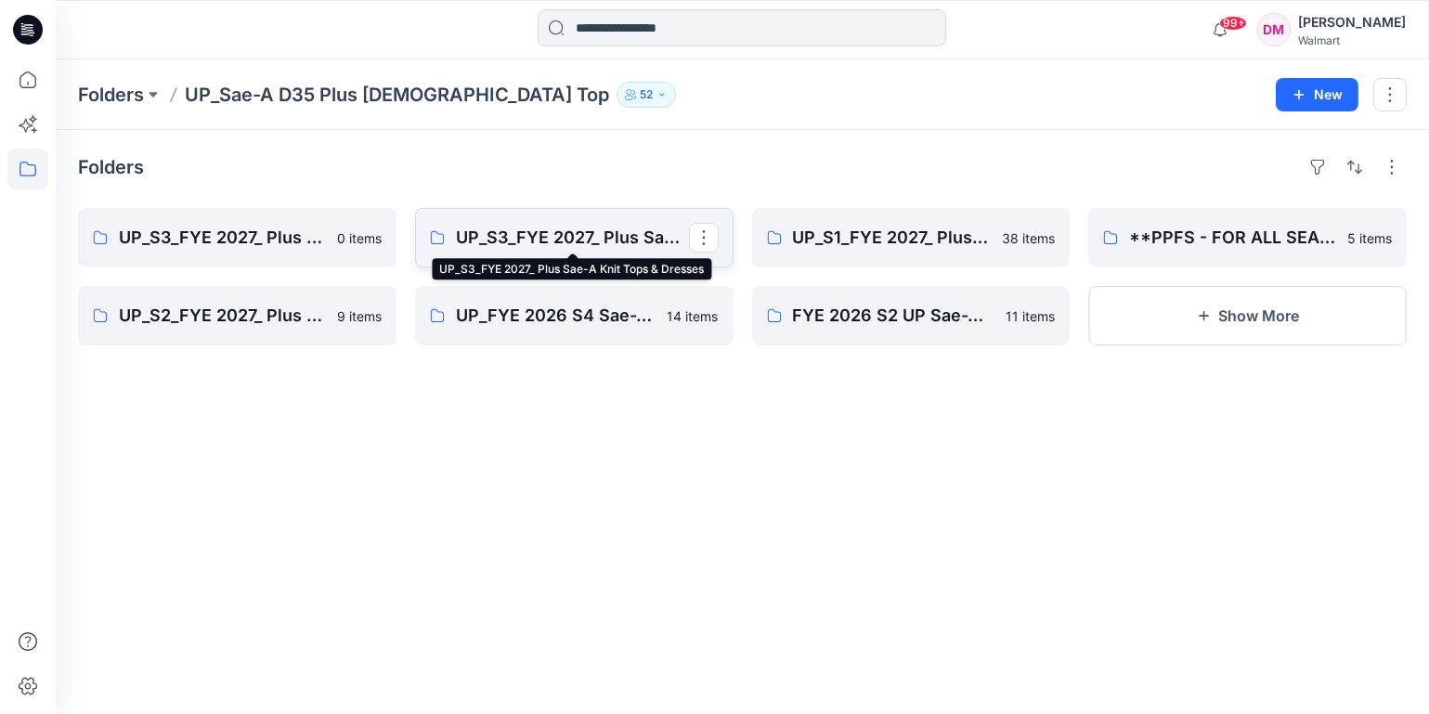
click at [513, 240] on p "UP_S3_FYE 2027_ Plus Sae-A Knit Tops & Dresses" at bounding box center [572, 238] width 233 height 26
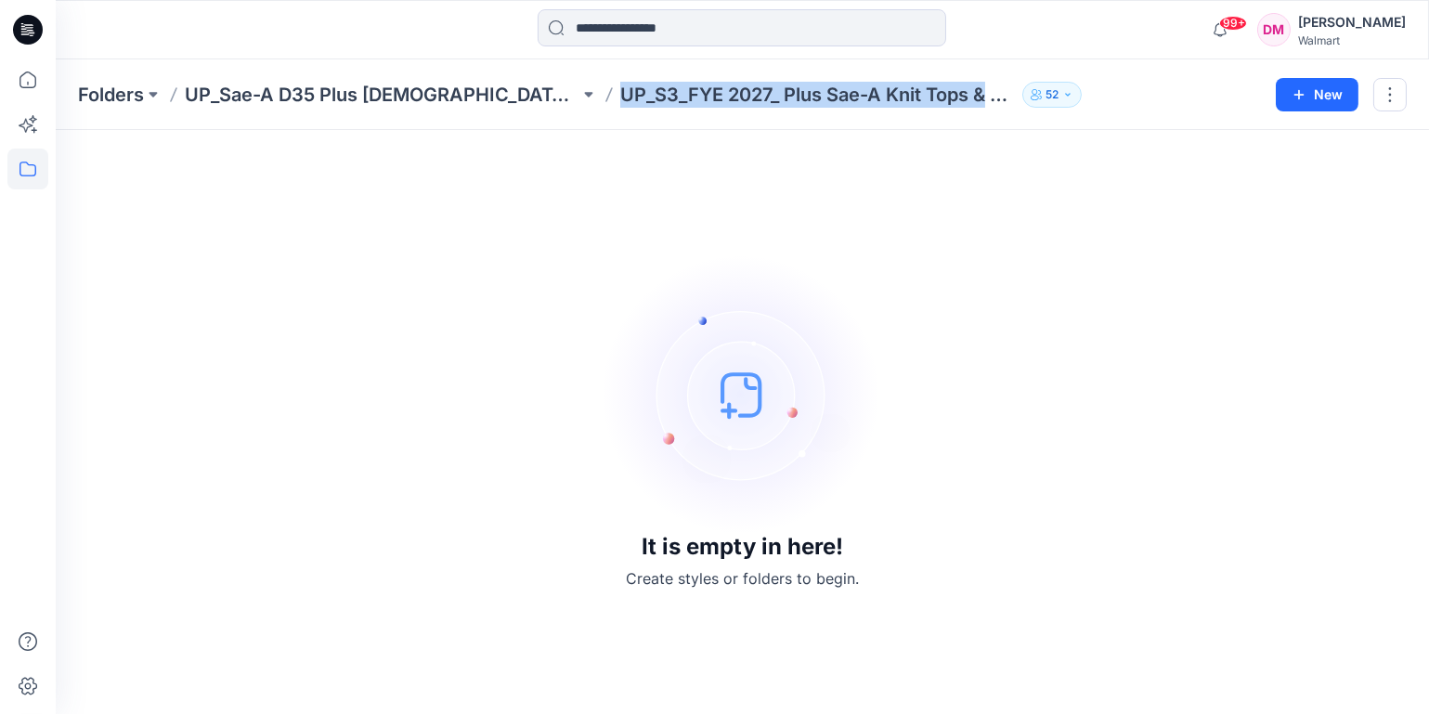
drag, startPoint x: 503, startPoint y: 91, endPoint x: 870, endPoint y: 98, distance: 366.9
click at [867, 101] on p "UP_S3_FYE 2027_ Plus Sae-A Knit Tops & Dresses" at bounding box center [817, 95] width 395 height 26
click at [364, 95] on p "UP_Sae-A D35 Plus [DEMOGRAPHIC_DATA] Top" at bounding box center [382, 95] width 395 height 26
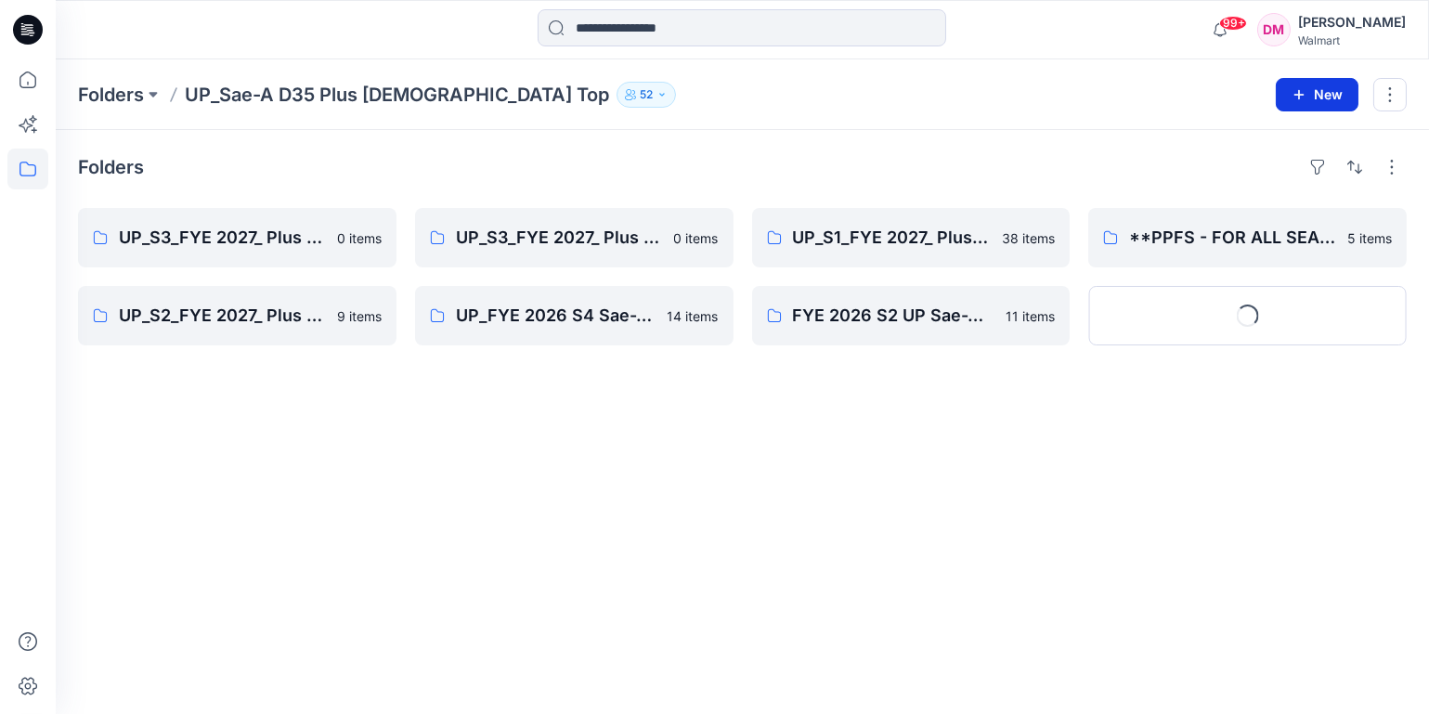
click at [1297, 90] on icon "button" at bounding box center [1299, 94] width 15 height 15
click at [1269, 175] on p "New Folder" at bounding box center [1263, 176] width 69 height 19
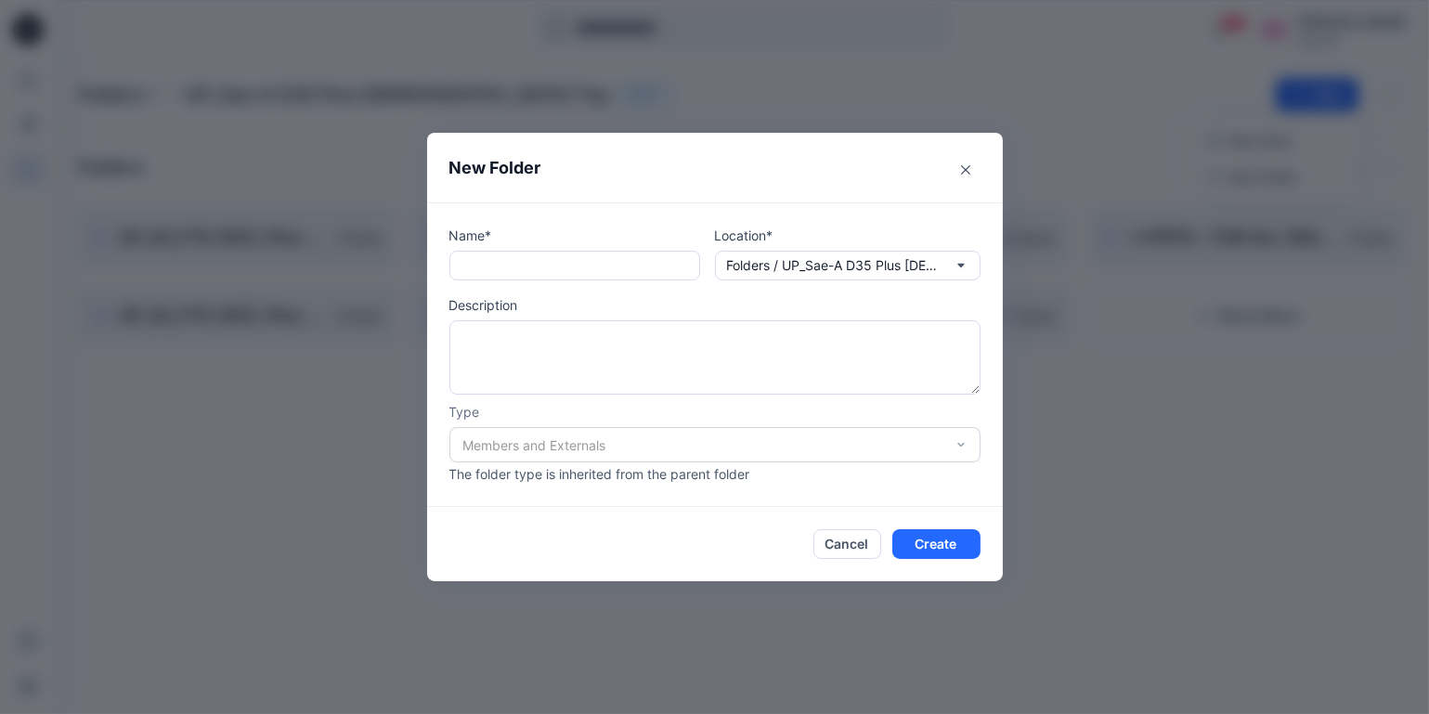
click at [554, 245] on div "Name*" at bounding box center [574, 253] width 251 height 55
click at [541, 262] on input "text" at bounding box center [574, 266] width 251 height 30
paste input "**********"
click at [473, 266] on input "**********" at bounding box center [574, 266] width 251 height 30
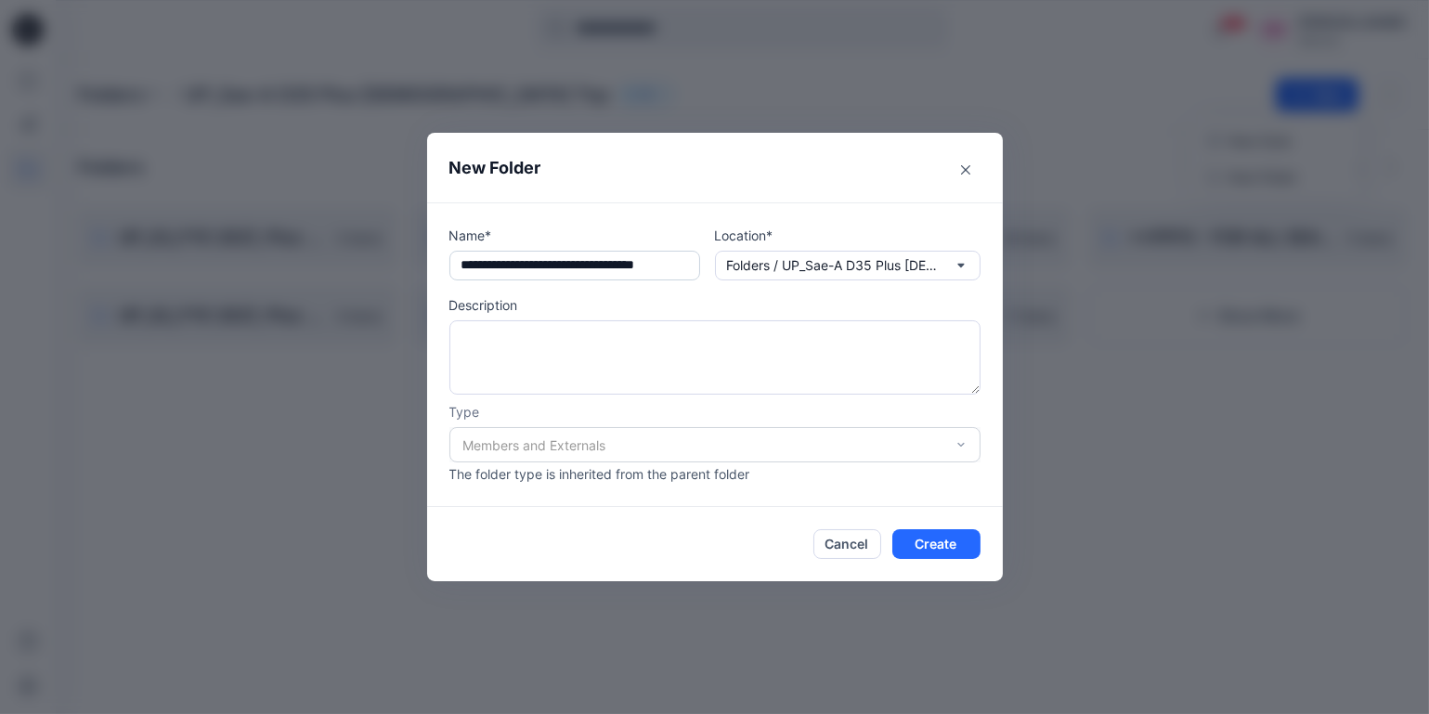
scroll to position [0, 18]
click at [695, 265] on input "**********" at bounding box center [574, 266] width 251 height 30
click at [683, 269] on input "**********" at bounding box center [574, 266] width 251 height 30
drag, startPoint x: 591, startPoint y: 267, endPoint x: 432, endPoint y: 271, distance: 159.8
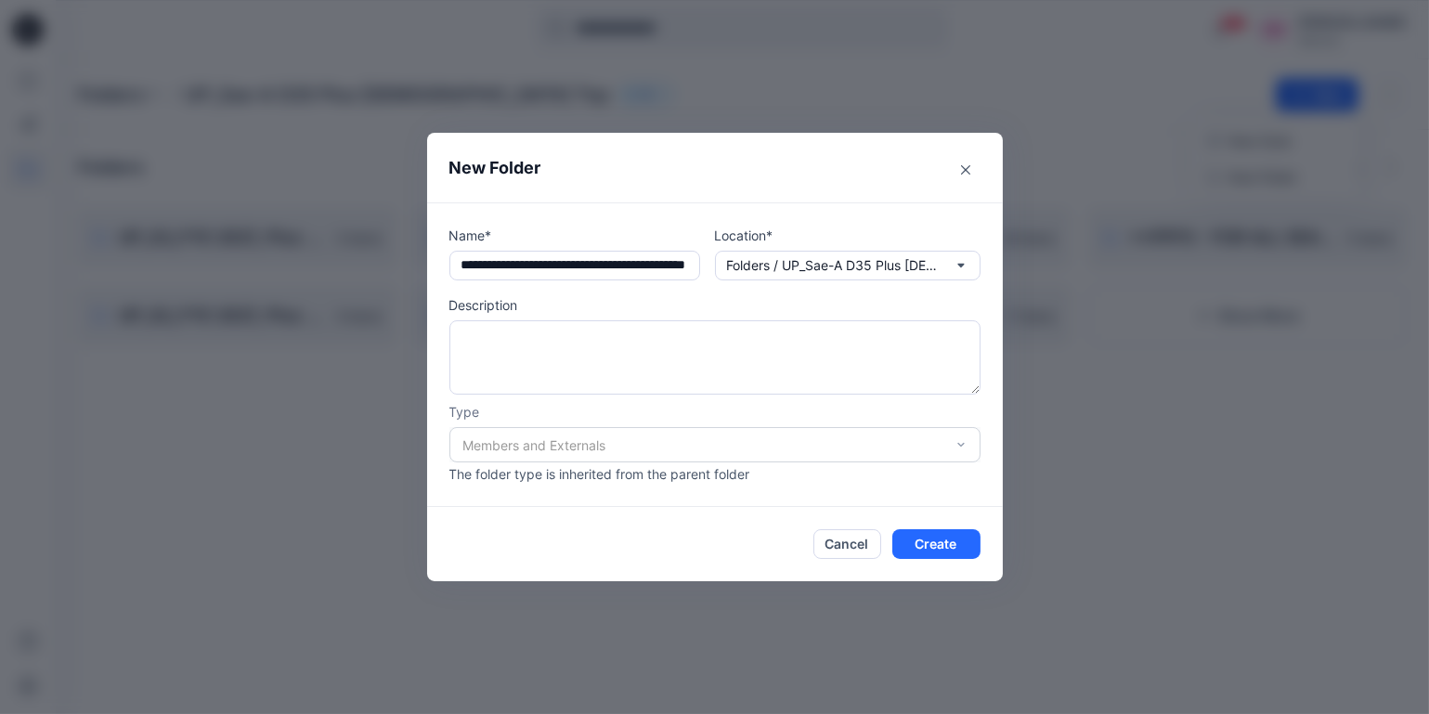
click at [432, 271] on div "**********" at bounding box center [715, 354] width 576 height 305
type input "**********"
click at [951, 539] on button "Create" at bounding box center [936, 544] width 88 height 30
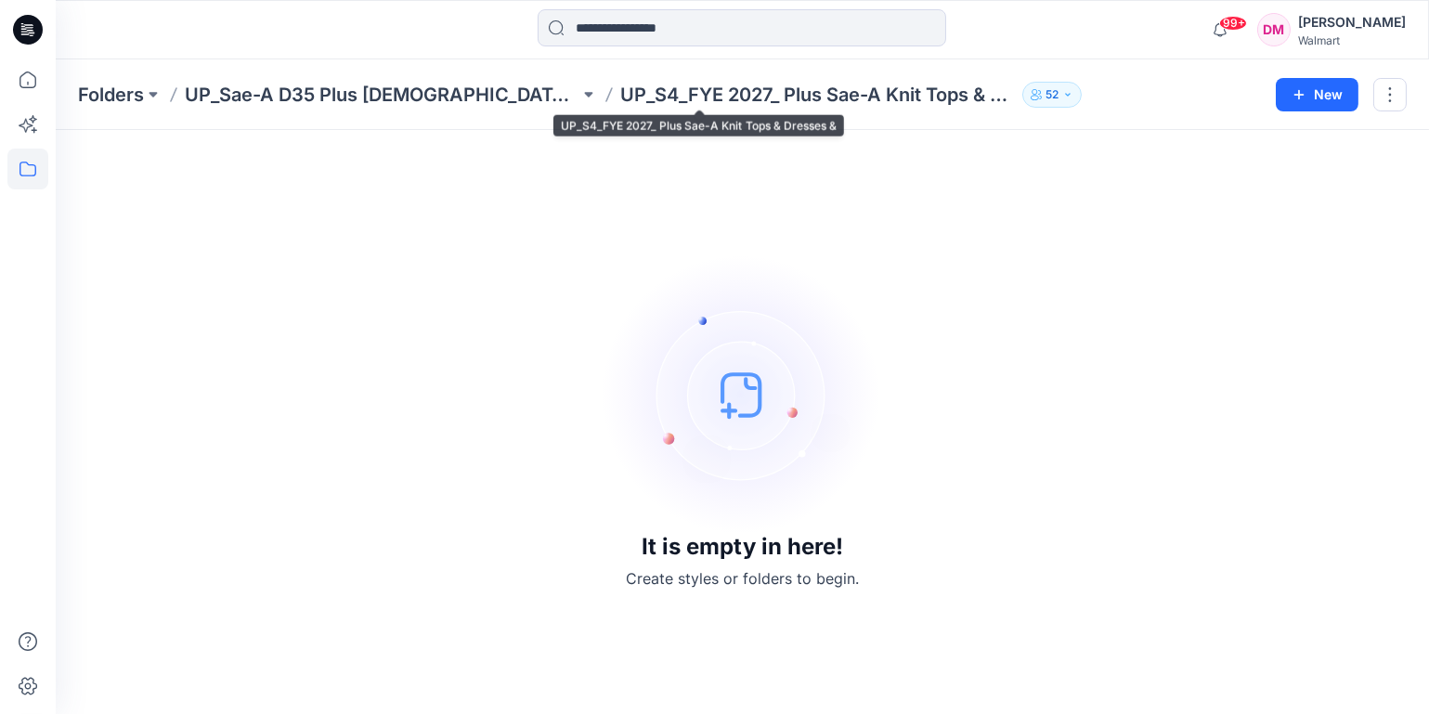
click at [620, 100] on p "UP_S4_FYE 2027_ Plus Sae-A Knit Tops & Dresses &" at bounding box center [817, 95] width 395 height 26
click at [673, 93] on p "UP_S4_FYE 2027_ Plus Sae-A Knit Tops & Dresses &" at bounding box center [817, 95] width 395 height 26
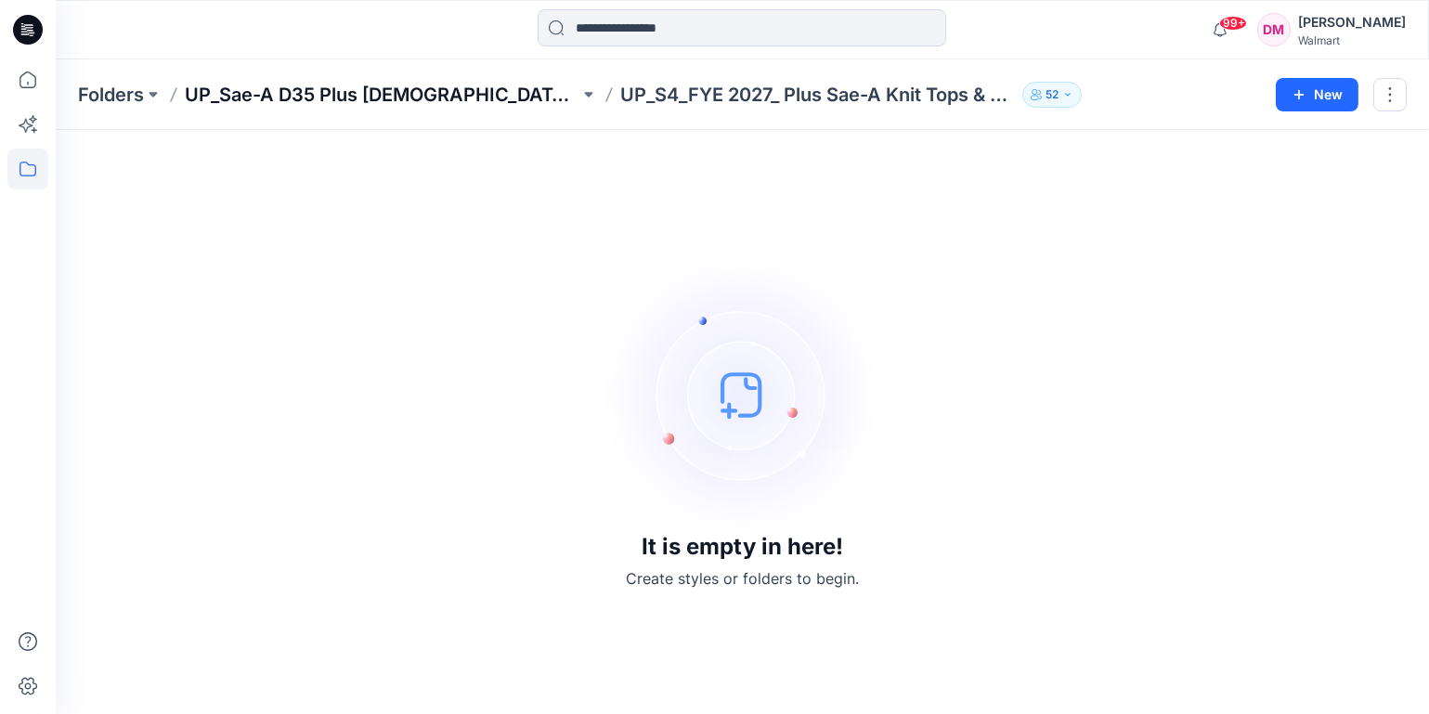
click at [396, 96] on p "UP_Sae-A D35 Plus [DEMOGRAPHIC_DATA] Top" at bounding box center [382, 95] width 395 height 26
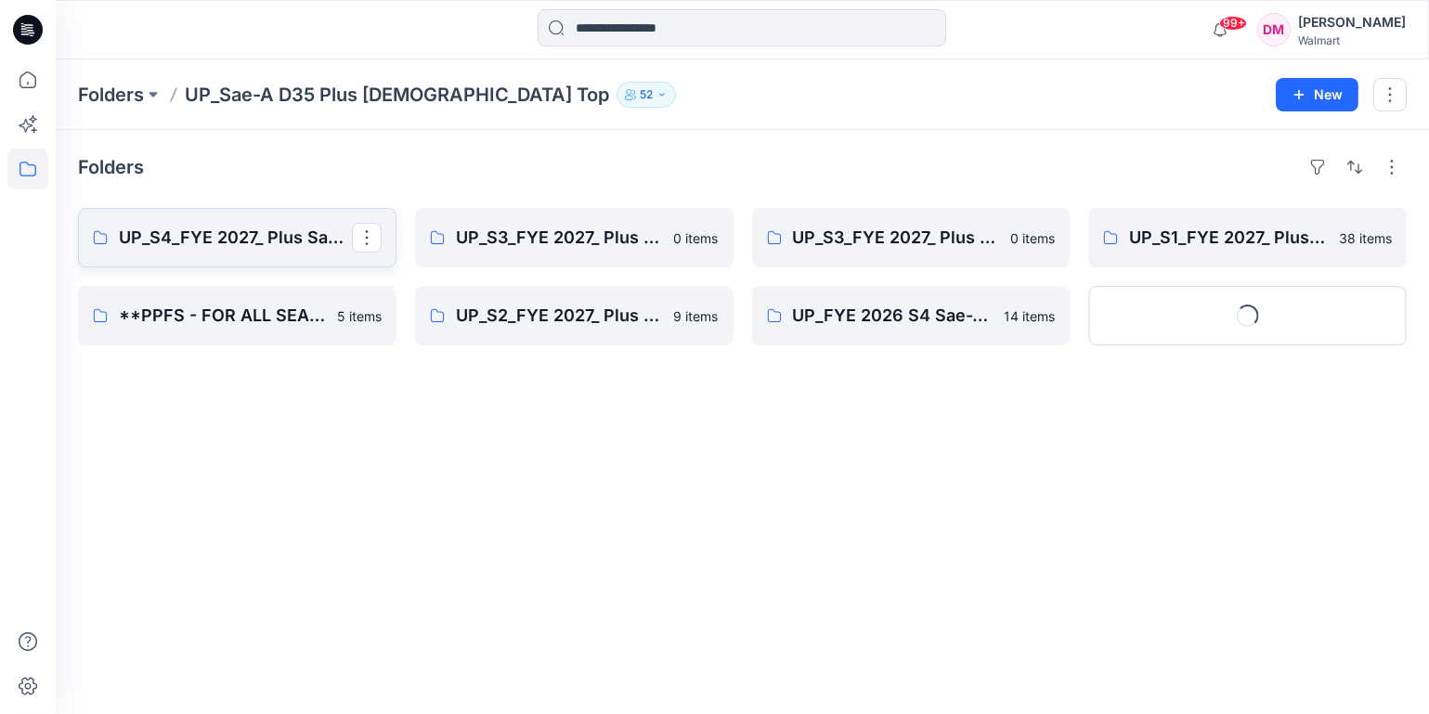
click at [226, 233] on p "UP_S4_FYE 2027_ Plus Sae-A Knit Tops & Dresses &" at bounding box center [235, 238] width 233 height 26
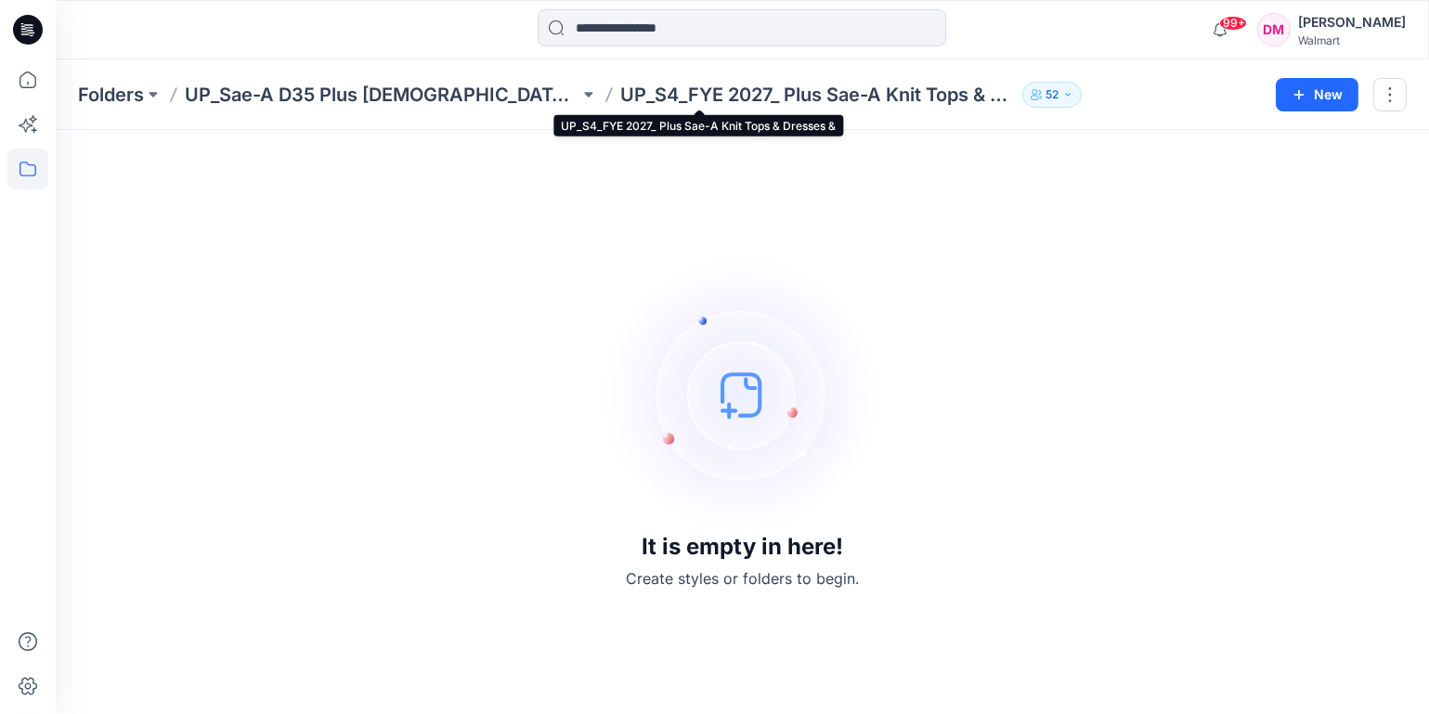
click at [720, 98] on p "UP_S4_FYE 2027_ Plus Sae-A Knit Tops & Dresses &" at bounding box center [817, 95] width 395 height 26
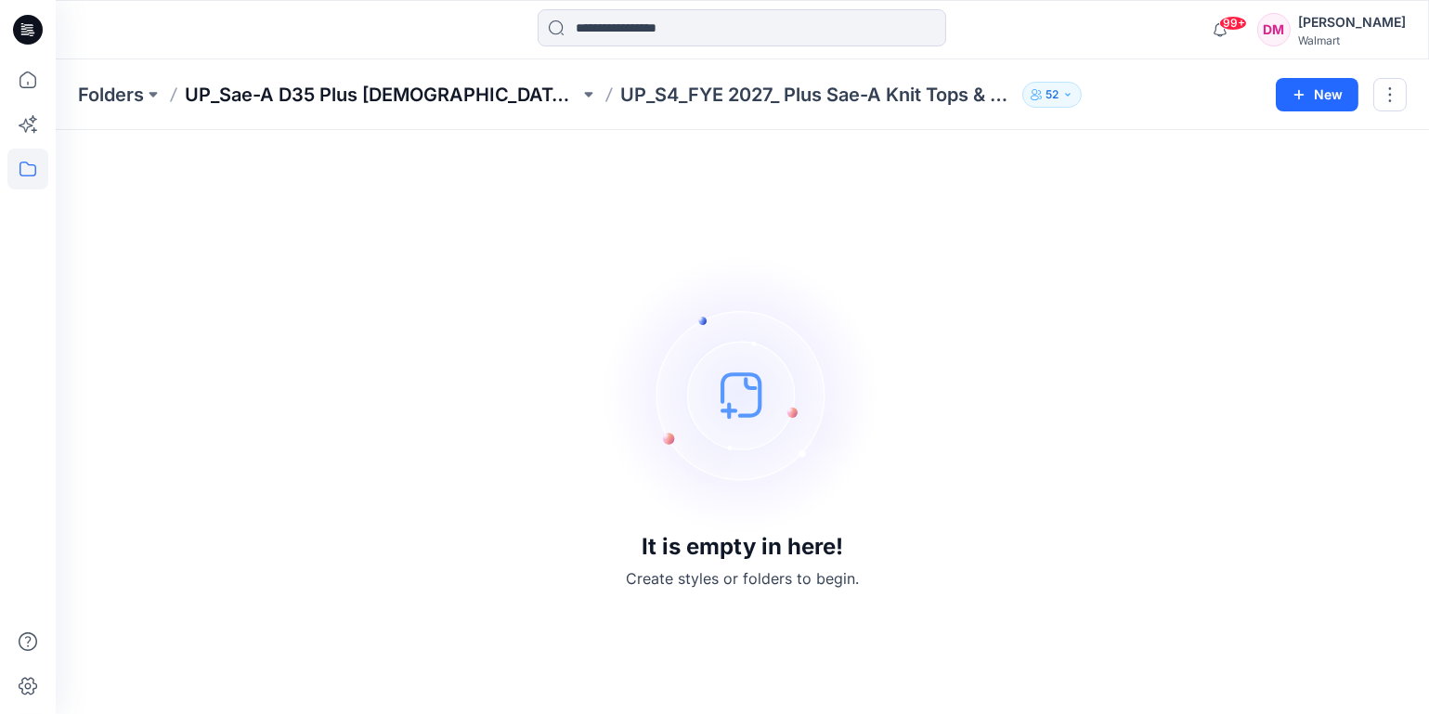
click at [331, 101] on p "UP_Sae-A D35 Plus [DEMOGRAPHIC_DATA] Top" at bounding box center [382, 95] width 395 height 26
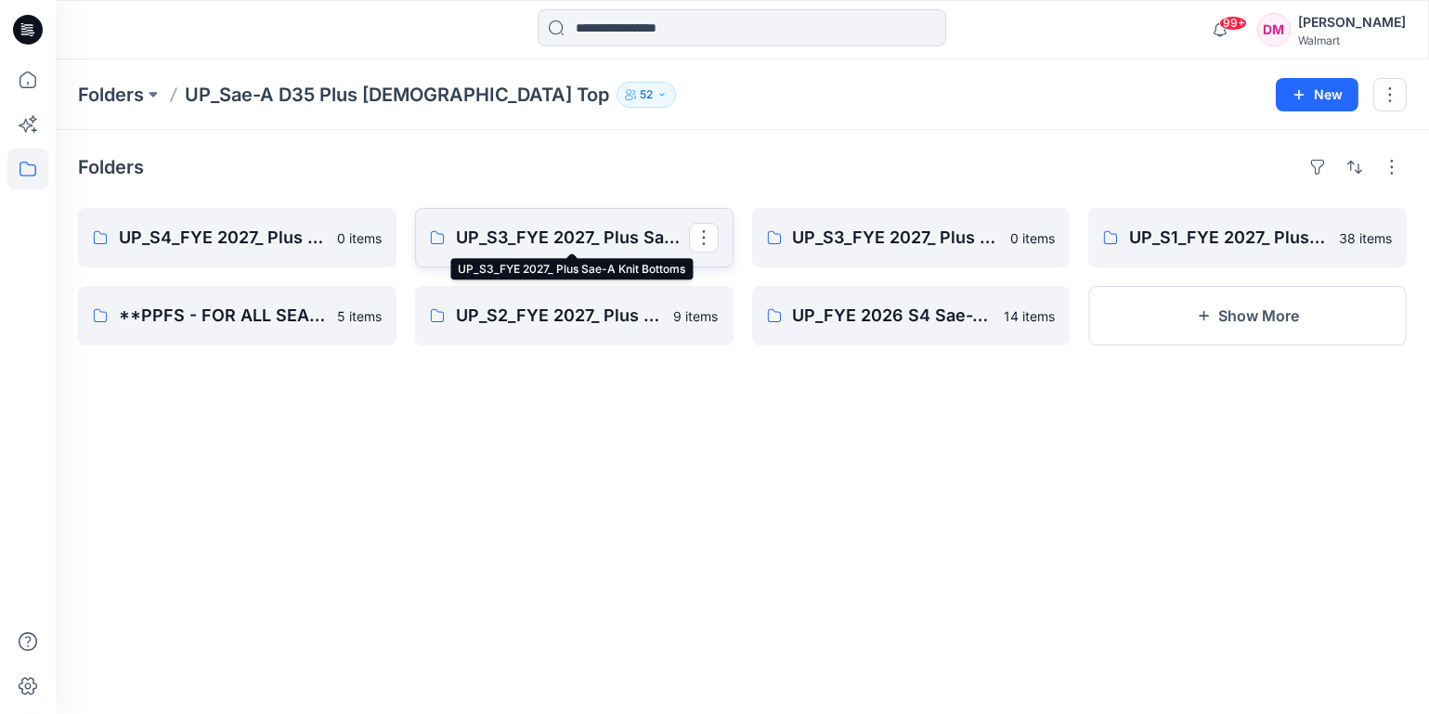
click at [542, 240] on p "UP_S3_FYE 2027_ Plus Sae-A Knit Bottoms" at bounding box center [572, 238] width 233 height 26
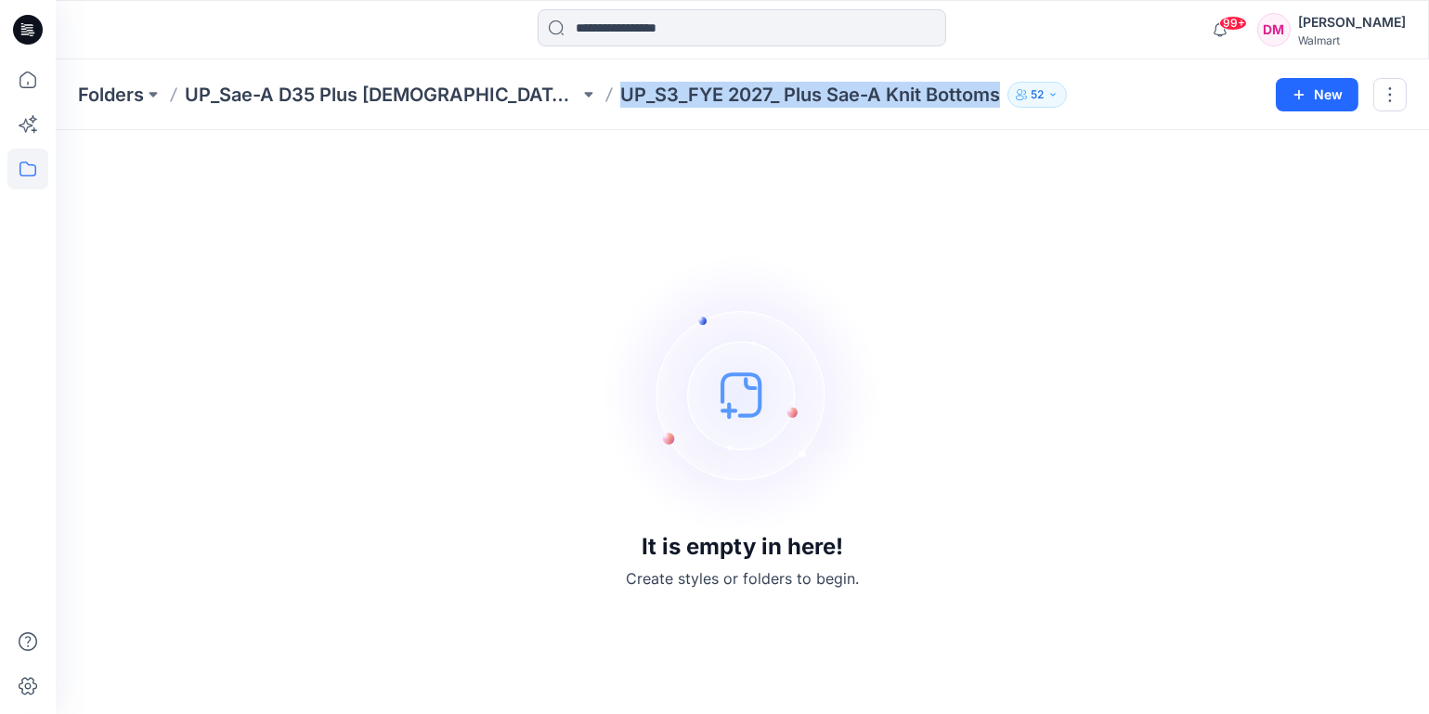
drag, startPoint x: 521, startPoint y: 97, endPoint x: 800, endPoint y: 113, distance: 280.0
click at [800, 113] on div "Folders UP_Sae-A D35 Plus [DEMOGRAPHIC_DATA] Top UP_S3_FYE 2027_ Plus Sae-A Kni…" at bounding box center [742, 94] width 1373 height 71
click at [332, 94] on p "UP_Sae-A D35 Plus [DEMOGRAPHIC_DATA] Top" at bounding box center [382, 95] width 395 height 26
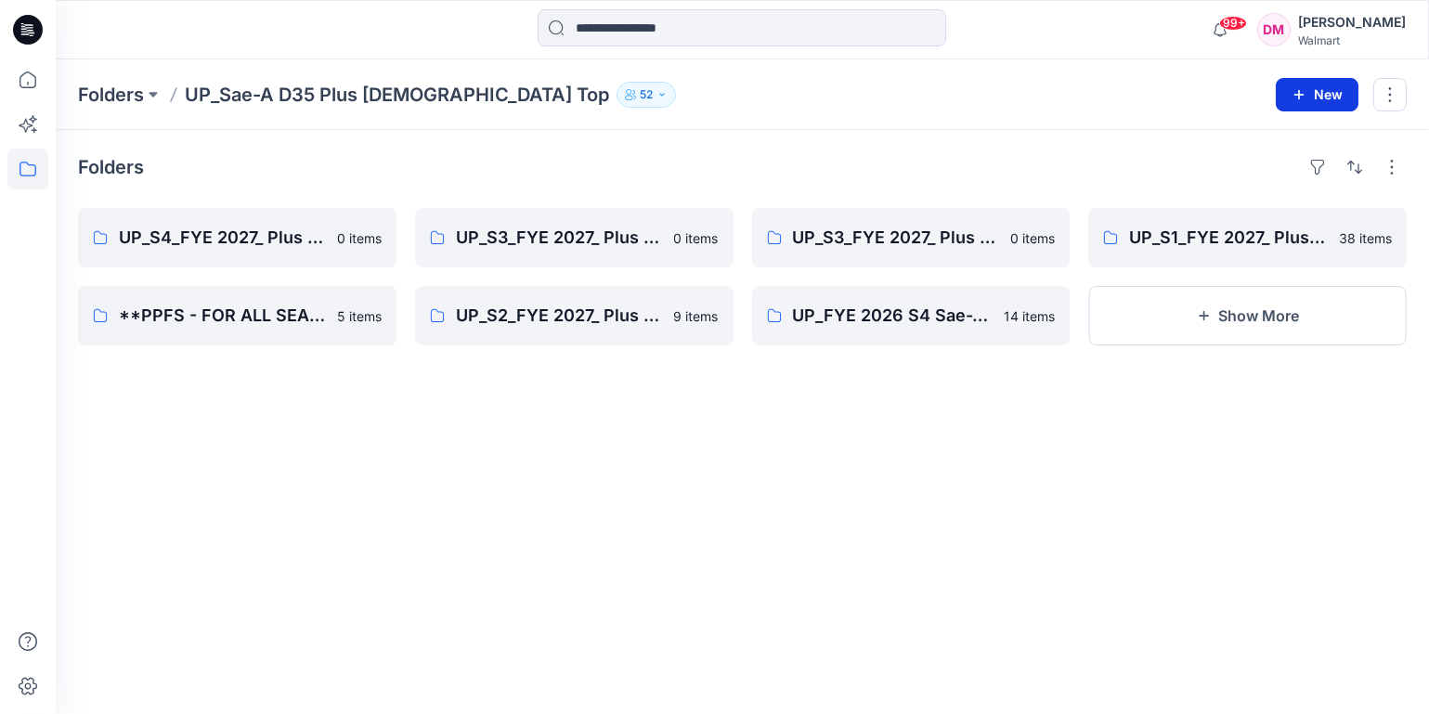
click at [1327, 87] on button "New" at bounding box center [1317, 94] width 83 height 33
click at [1294, 174] on p "New Folder" at bounding box center [1263, 176] width 69 height 19
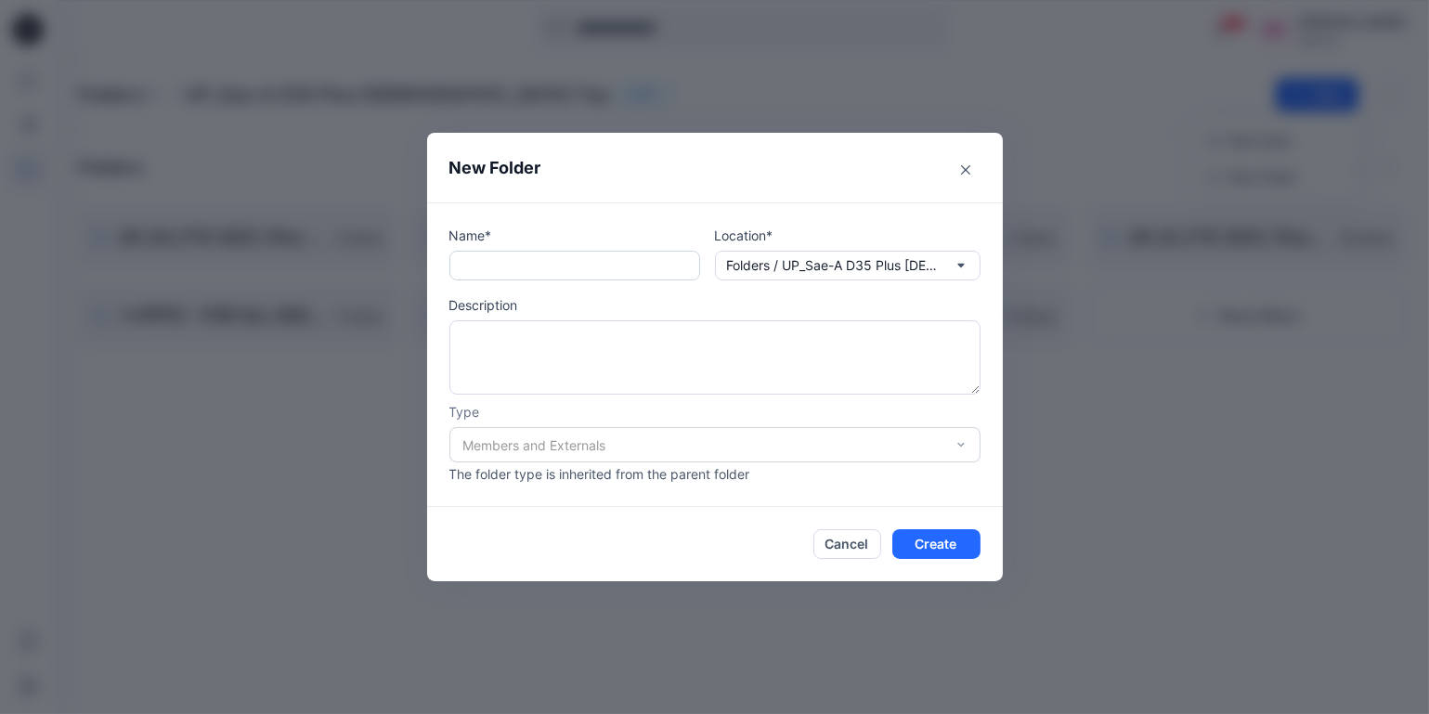
click at [593, 259] on input "text" at bounding box center [574, 266] width 251 height 30
paste input "**********"
click at [500, 266] on input "**********" at bounding box center [574, 266] width 251 height 30
type input "**********"
click at [955, 545] on button "Create" at bounding box center [936, 544] width 88 height 30
